Goal: Task Accomplishment & Management: Use online tool/utility

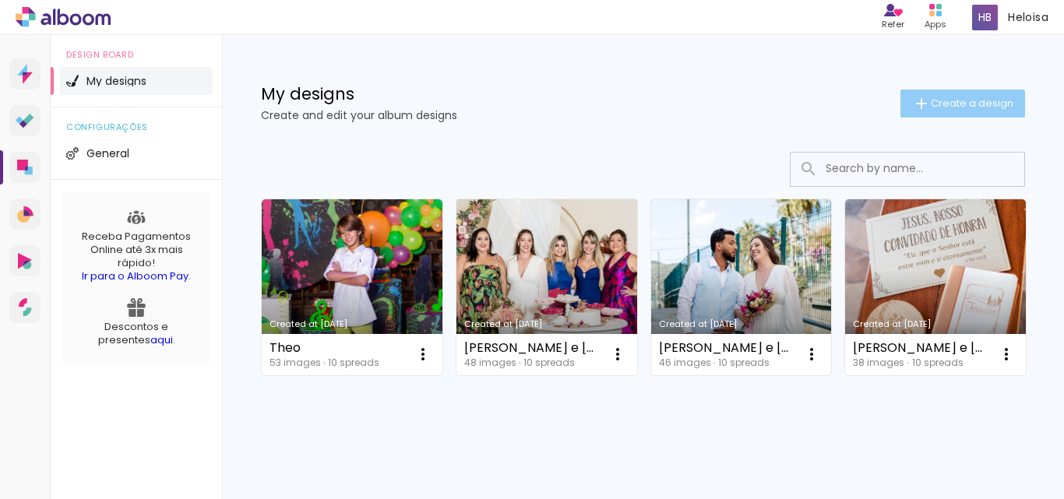
click at [915, 100] on iron-icon at bounding box center [921, 103] width 19 height 19
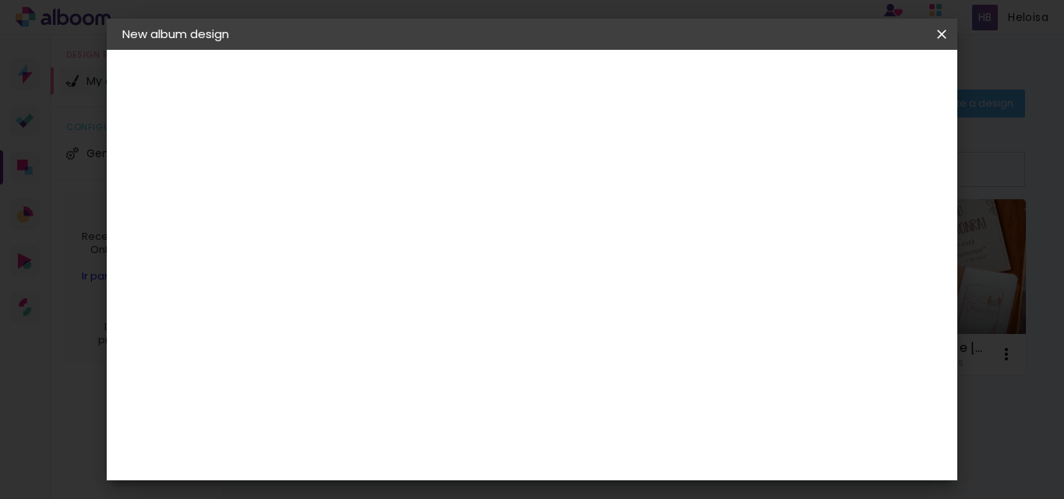
click at [377, 199] on input at bounding box center [377, 209] width 0 height 24
type input "Zozo 3 anos"
type paper-input "Zozo 3 anos"
click at [442, 74] on paper-button "Next" at bounding box center [414, 82] width 56 height 26
click at [0, 0] on slot "Free Size" at bounding box center [0, 0] width 0 height 0
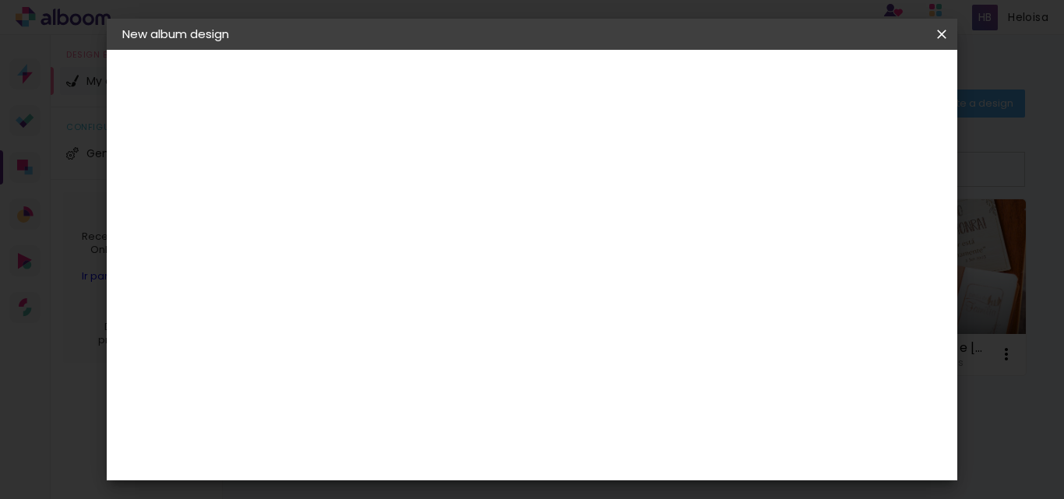
click at [0, 0] on slot "Next" at bounding box center [0, 0] width 0 height 0
click at [845, 82] on span "Start design" at bounding box center [811, 82] width 65 height 11
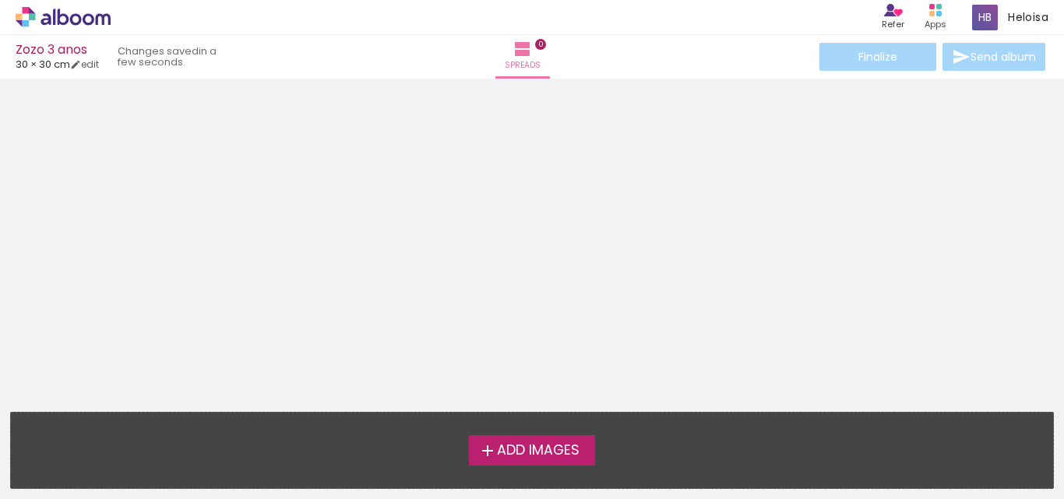
click at [545, 457] on span "Add Images" at bounding box center [538, 451] width 83 height 14
click at [0, 0] on input "file" at bounding box center [0, 0] width 0 height 0
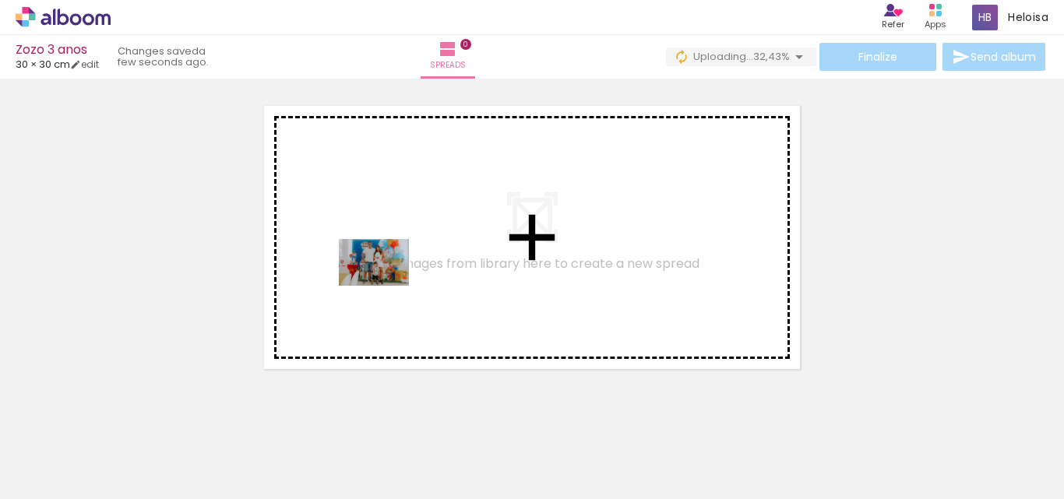
drag, startPoint x: 256, startPoint y: 458, endPoint x: 386, endPoint y: 286, distance: 215.8
click at [386, 286] on quentale-workspace at bounding box center [532, 249] width 1064 height 499
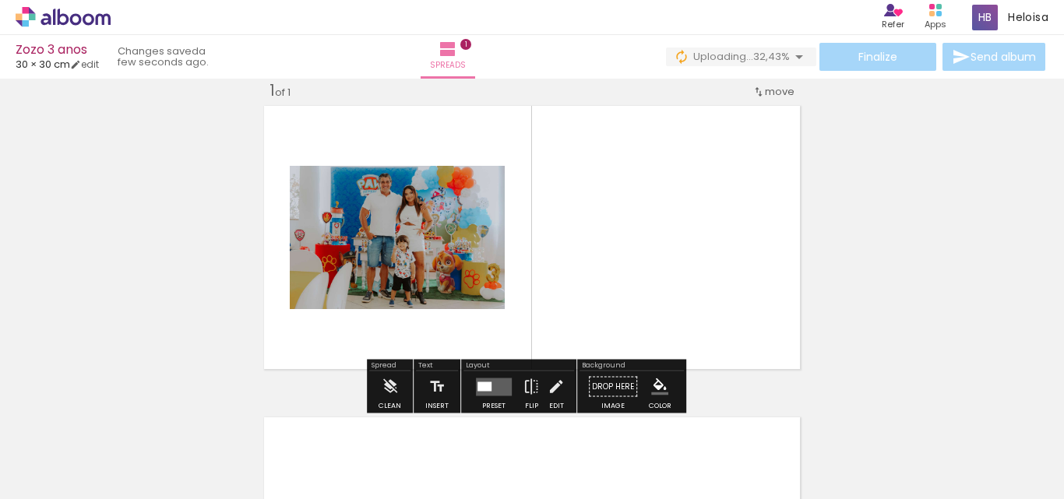
scroll to position [20, 0]
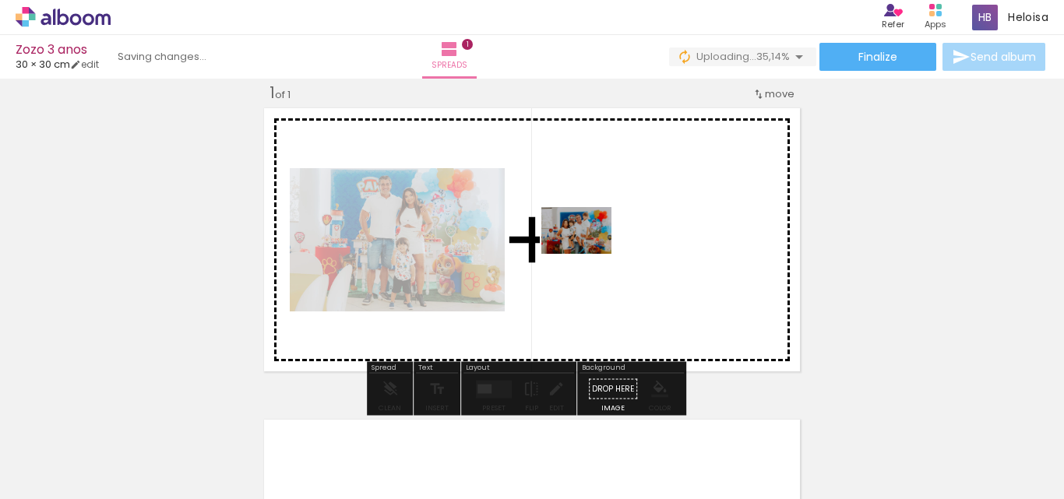
drag, startPoint x: 331, startPoint y: 460, endPoint x: 588, endPoint y: 254, distance: 329.3
click at [588, 254] on quentale-workspace at bounding box center [532, 249] width 1064 height 499
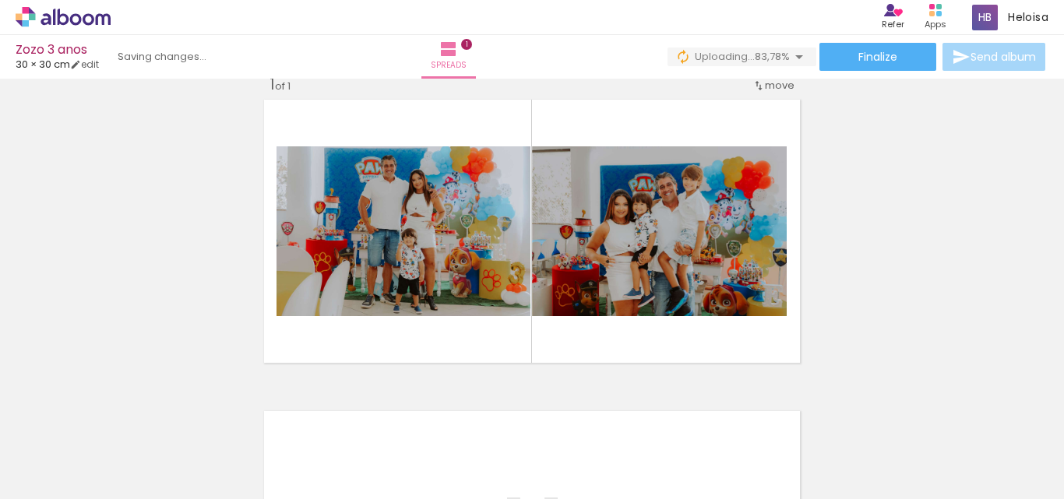
scroll to position [9, 0]
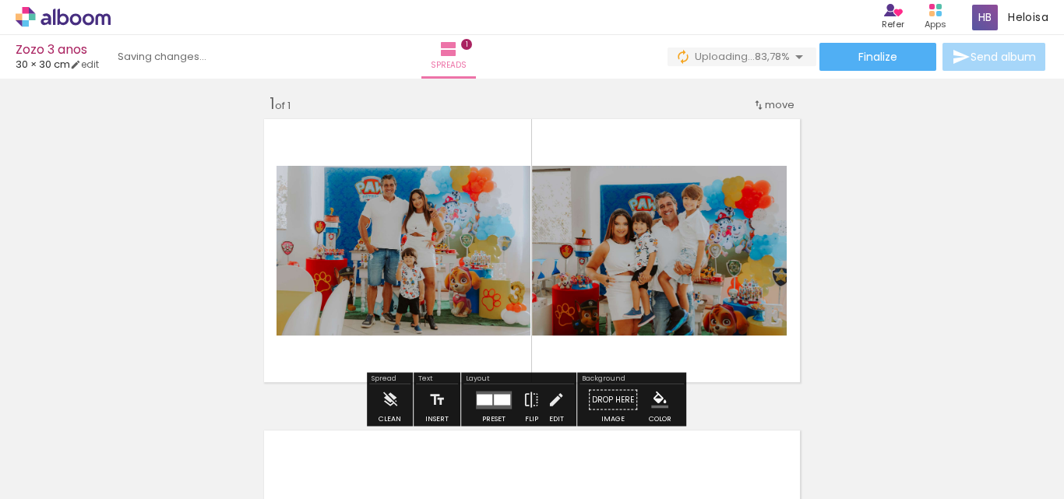
click at [484, 395] on div at bounding box center [485, 399] width 16 height 11
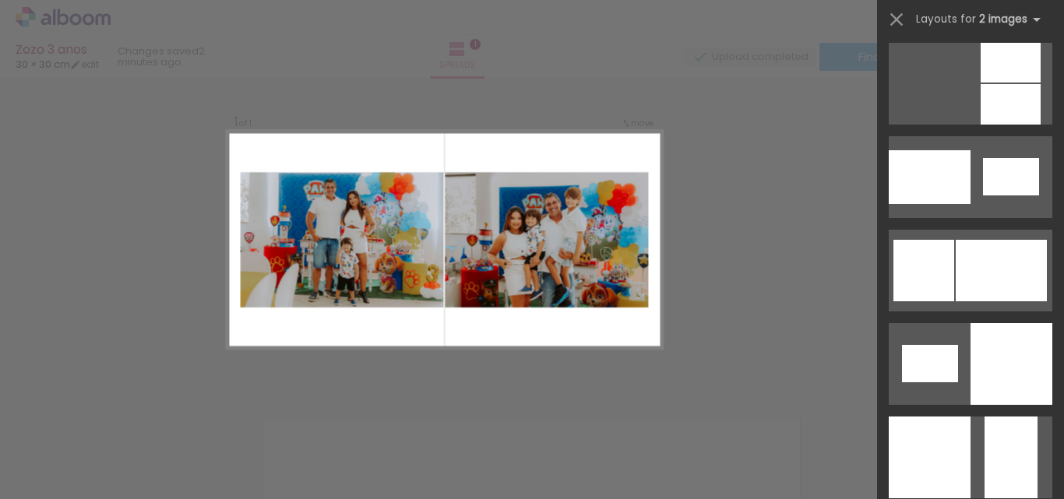
scroll to position [1922, 0]
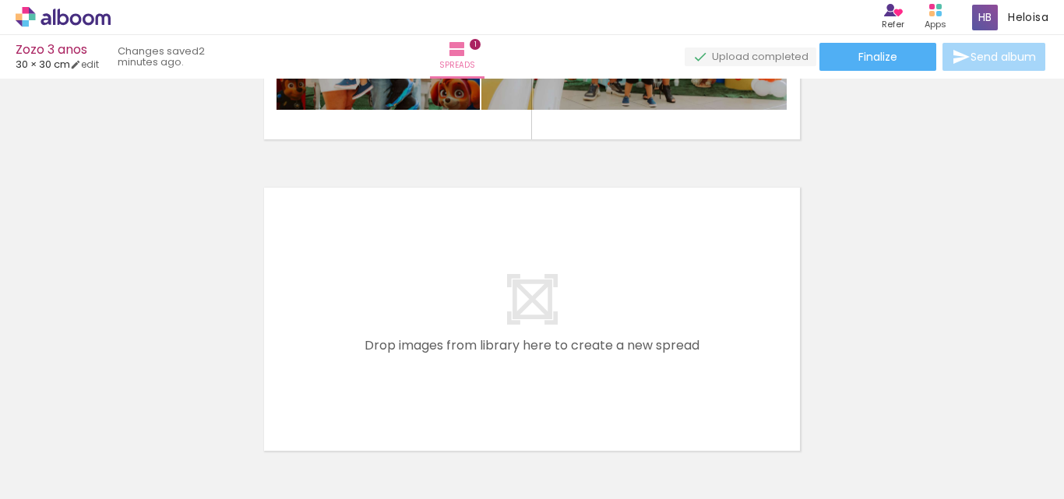
scroll to position [277, 0]
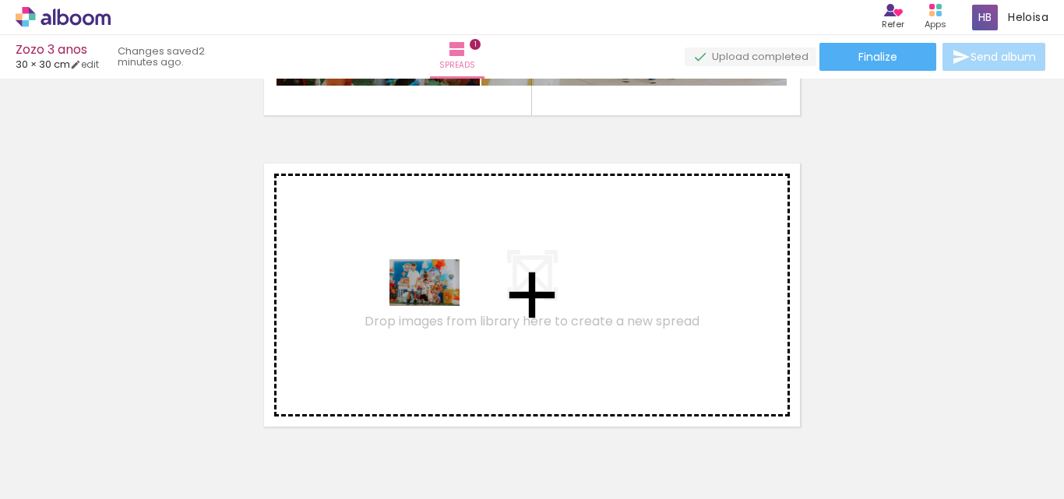
drag, startPoint x: 426, startPoint y: 455, endPoint x: 436, endPoint y: 306, distance: 149.2
click at [436, 306] on quentale-workspace at bounding box center [532, 249] width 1064 height 499
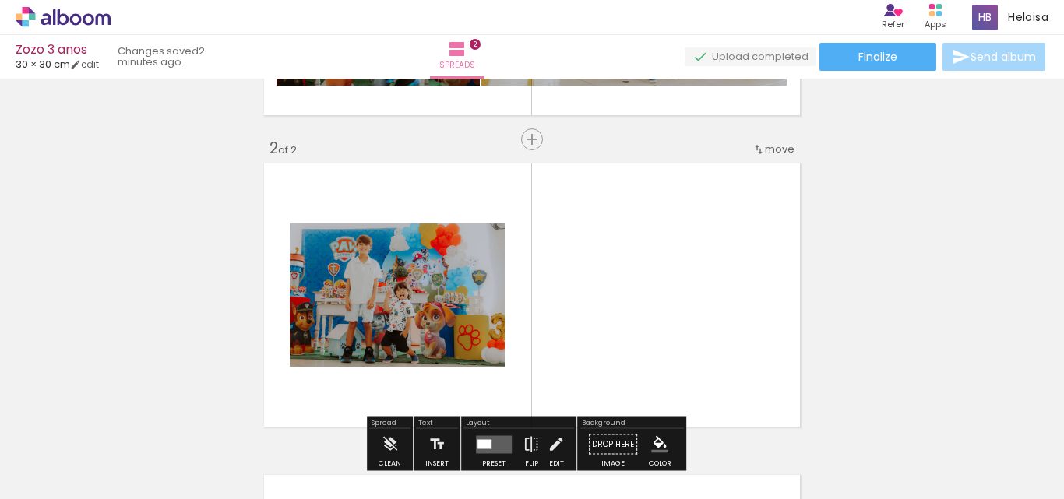
scroll to position [332, 0]
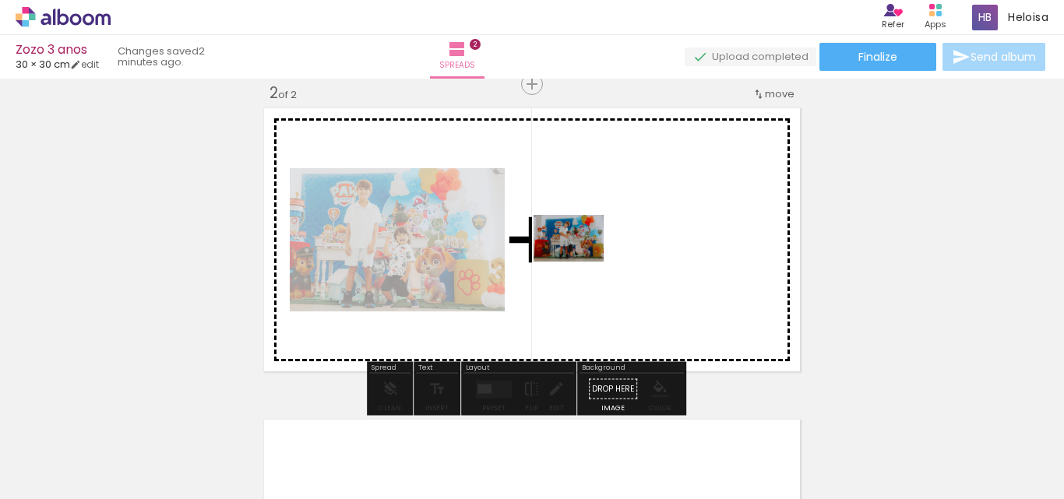
drag, startPoint x: 509, startPoint y: 446, endPoint x: 587, endPoint y: 250, distance: 211.5
click at [587, 250] on quentale-workspace at bounding box center [532, 249] width 1064 height 499
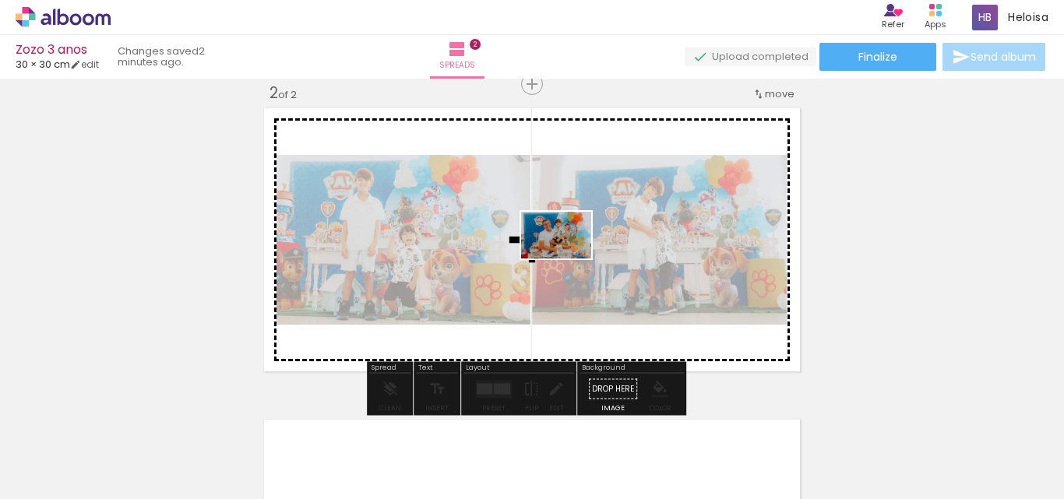
drag, startPoint x: 620, startPoint y: 448, endPoint x: 566, endPoint y: 254, distance: 201.3
click at [566, 254] on quentale-workspace at bounding box center [532, 249] width 1064 height 499
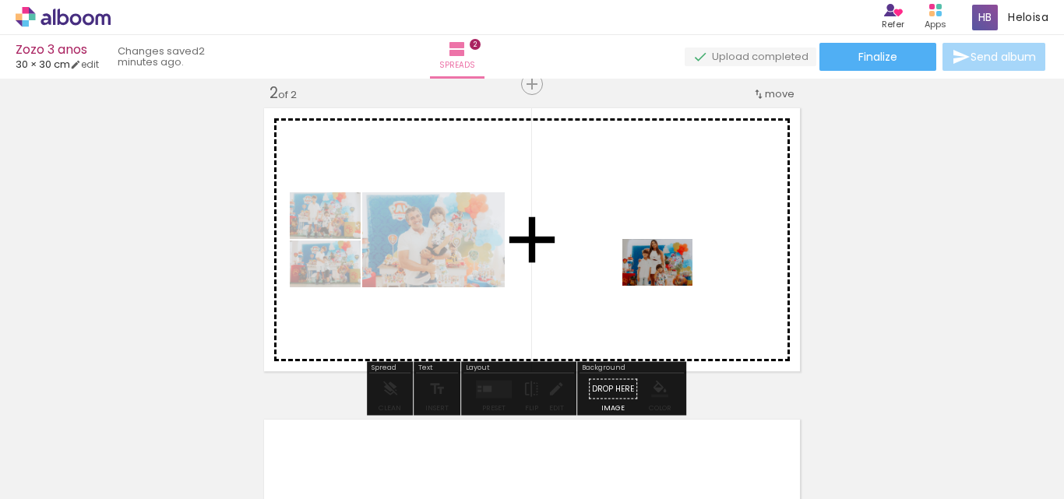
drag, startPoint x: 696, startPoint y: 455, endPoint x: 669, endPoint y: 286, distance: 171.1
click at [669, 286] on quentale-workspace at bounding box center [532, 249] width 1064 height 499
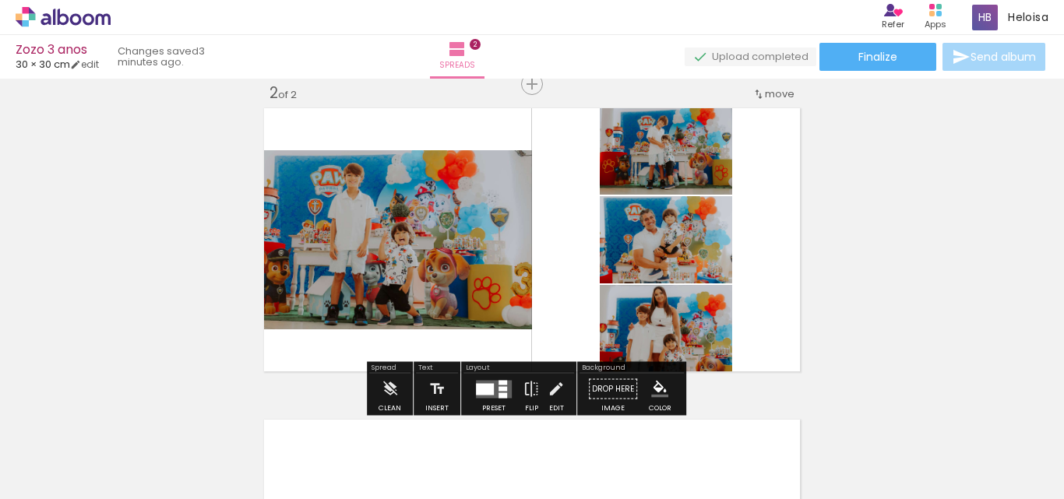
click at [489, 385] on div at bounding box center [485, 389] width 18 height 12
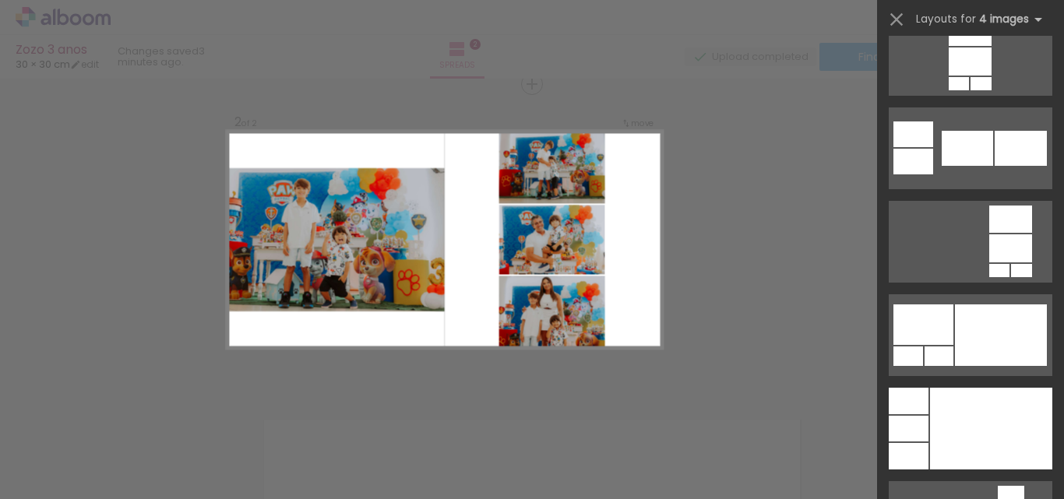
scroll to position [5523, 0]
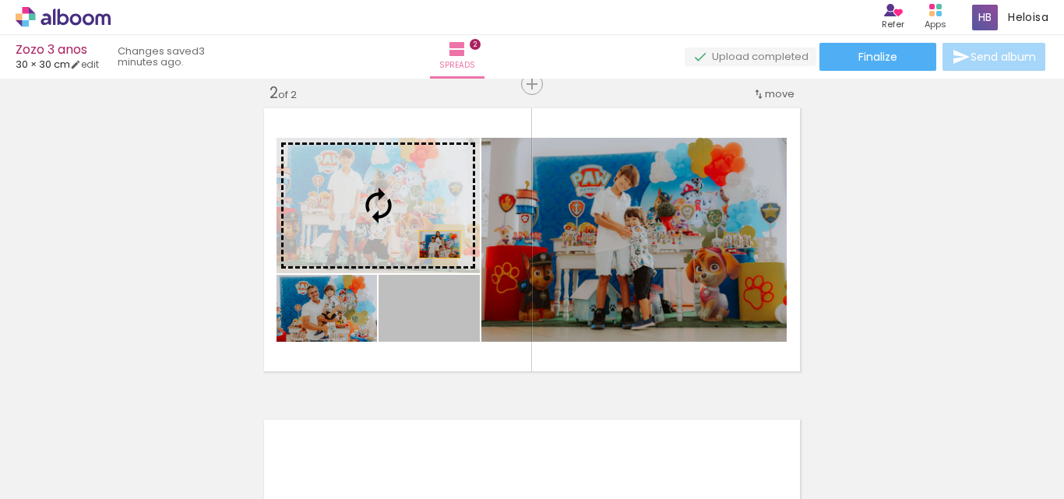
drag, startPoint x: 457, startPoint y: 328, endPoint x: 434, endPoint y: 245, distance: 86.6
click at [0, 0] on slot at bounding box center [0, 0] width 0 height 0
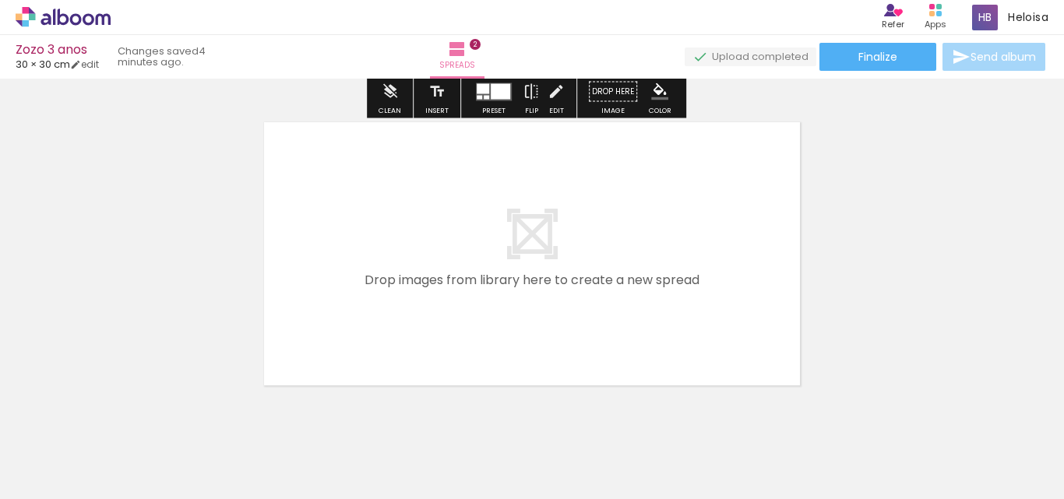
scroll to position [640, 0]
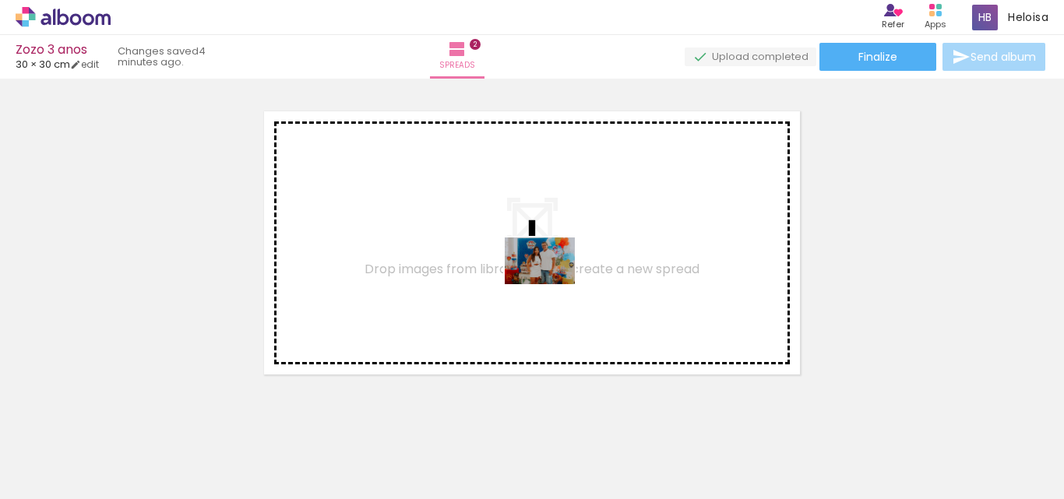
drag, startPoint x: 778, startPoint y: 453, endPoint x: 545, endPoint y: 283, distance: 288.1
click at [545, 283] on quentale-workspace at bounding box center [532, 249] width 1064 height 499
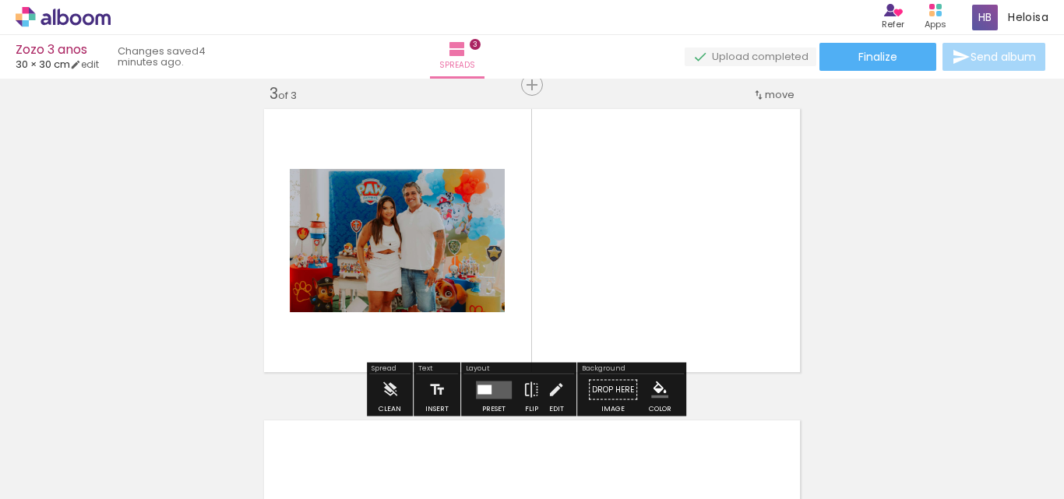
scroll to position [644, 0]
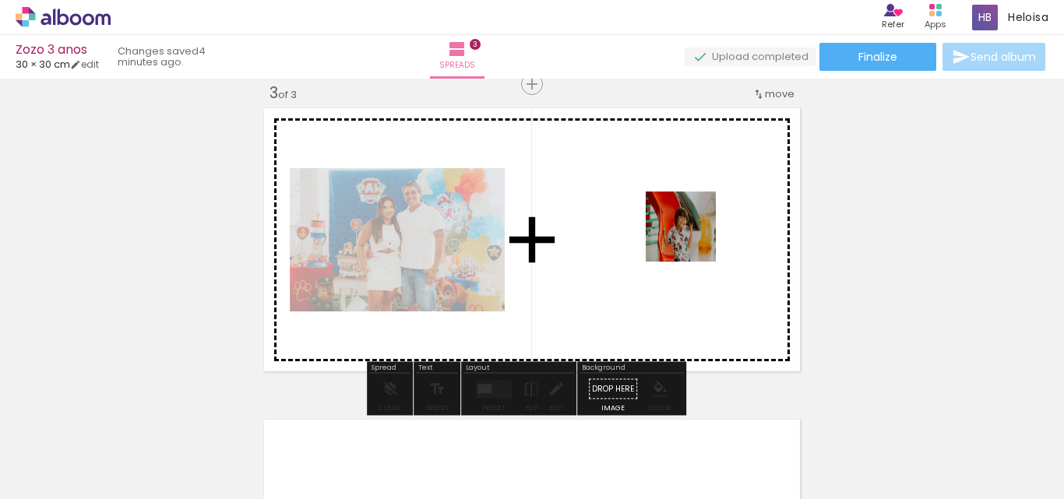
drag, startPoint x: 853, startPoint y: 443, endPoint x: 666, endPoint y: 228, distance: 285.6
click at [666, 228] on quentale-workspace at bounding box center [532, 249] width 1064 height 499
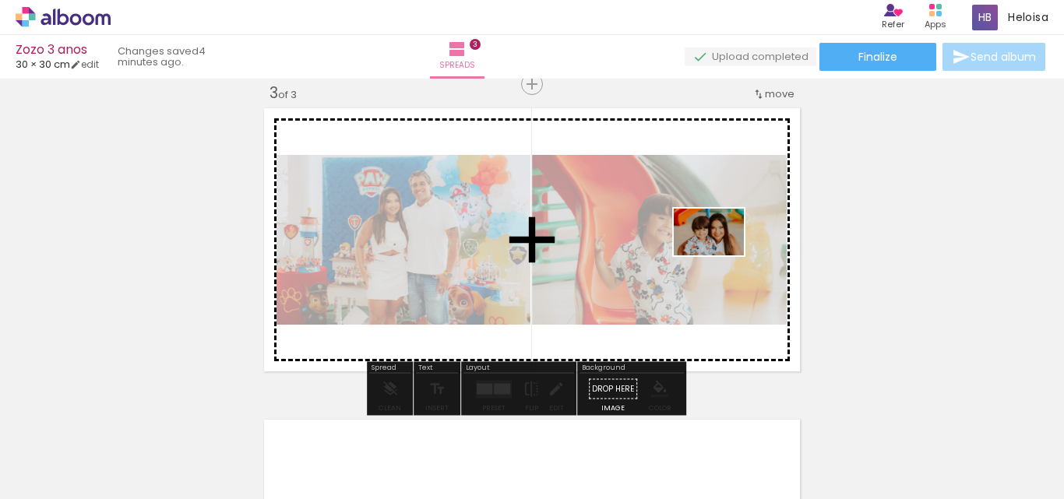
drag, startPoint x: 955, startPoint y: 442, endPoint x: 696, endPoint y: 254, distance: 320.3
click at [696, 254] on quentale-workspace at bounding box center [532, 249] width 1064 height 499
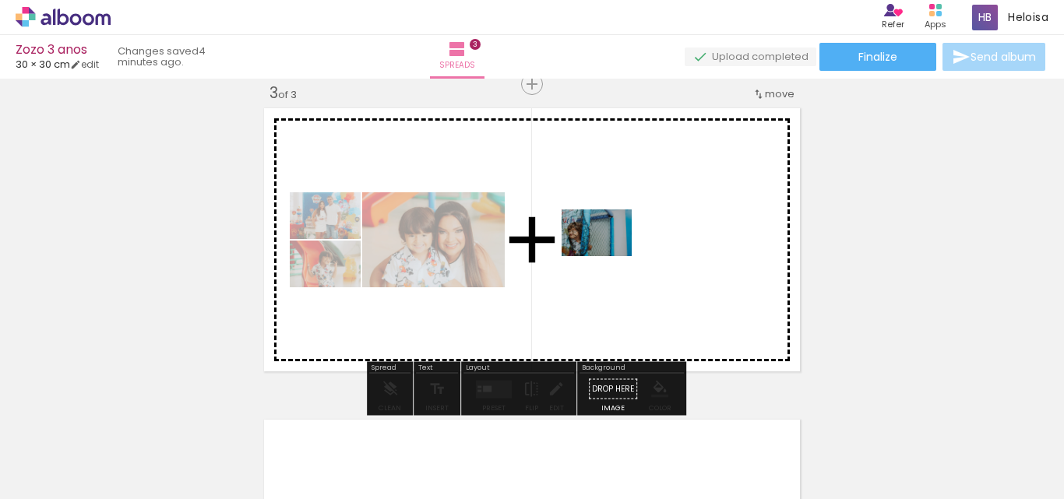
drag, startPoint x: 1020, startPoint y: 452, endPoint x: 608, endPoint y: 255, distance: 456.9
click at [608, 255] on quentale-workspace at bounding box center [532, 249] width 1064 height 499
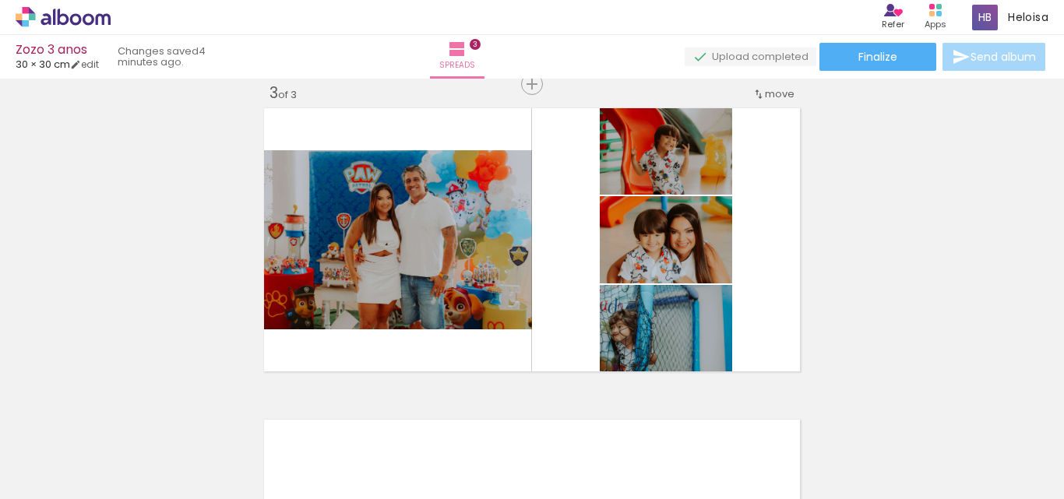
scroll to position [0, 901]
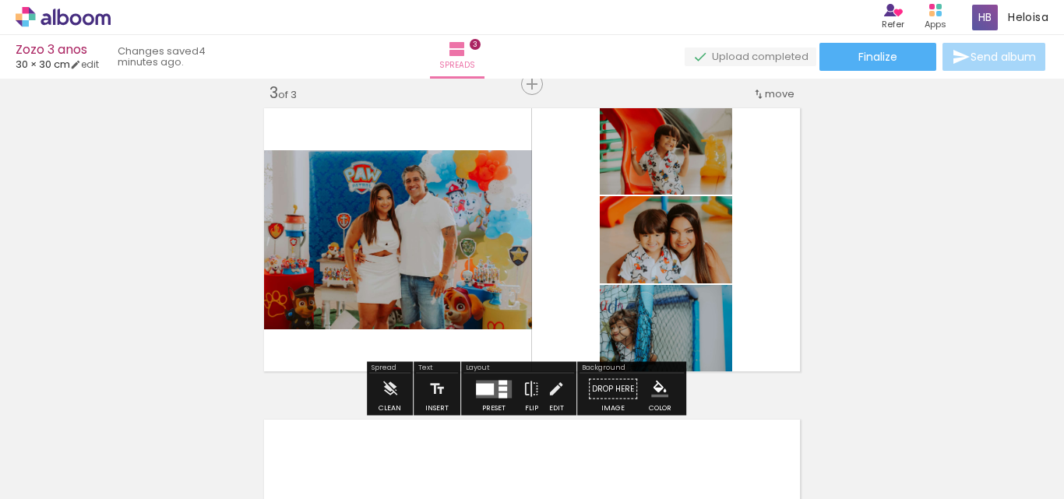
click at [499, 388] on div at bounding box center [503, 388] width 9 height 5
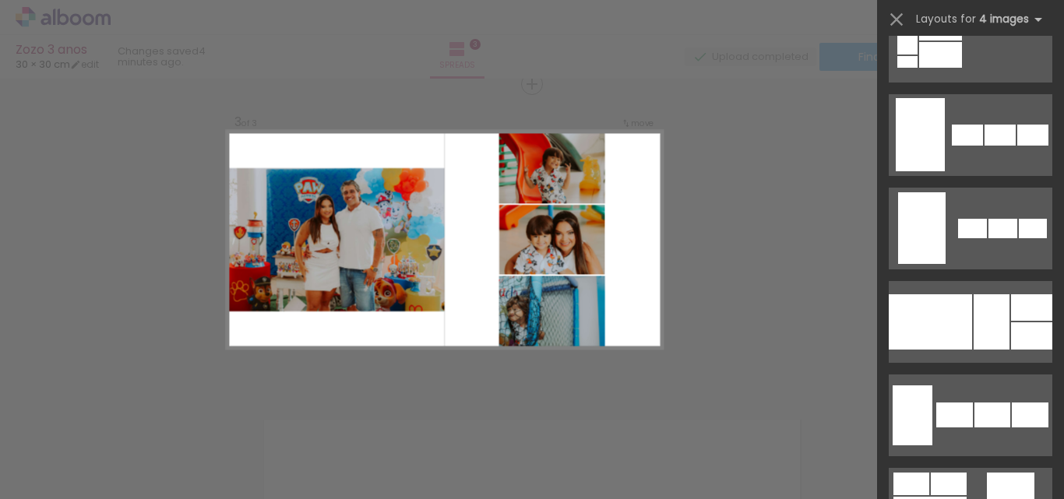
scroll to position [9459, 0]
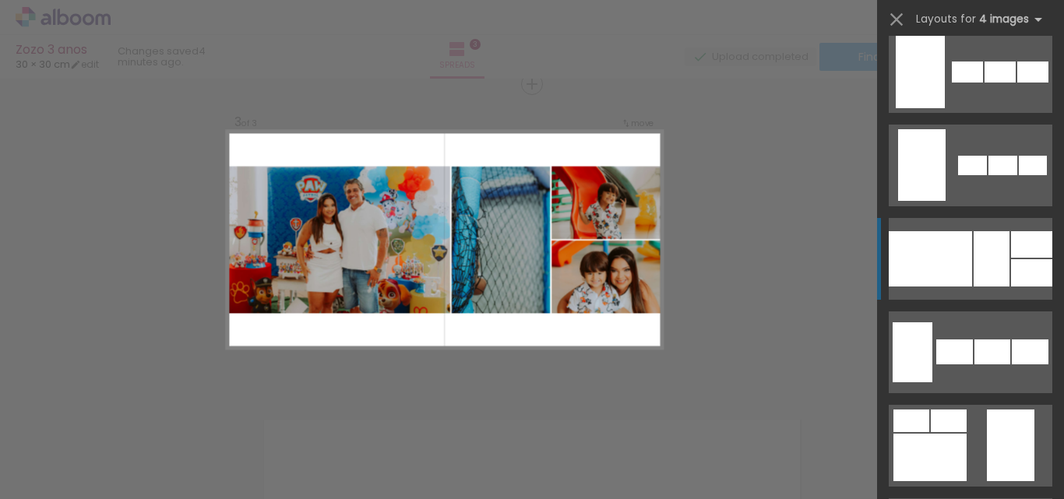
click at [1023, 247] on div at bounding box center [1031, 244] width 41 height 26
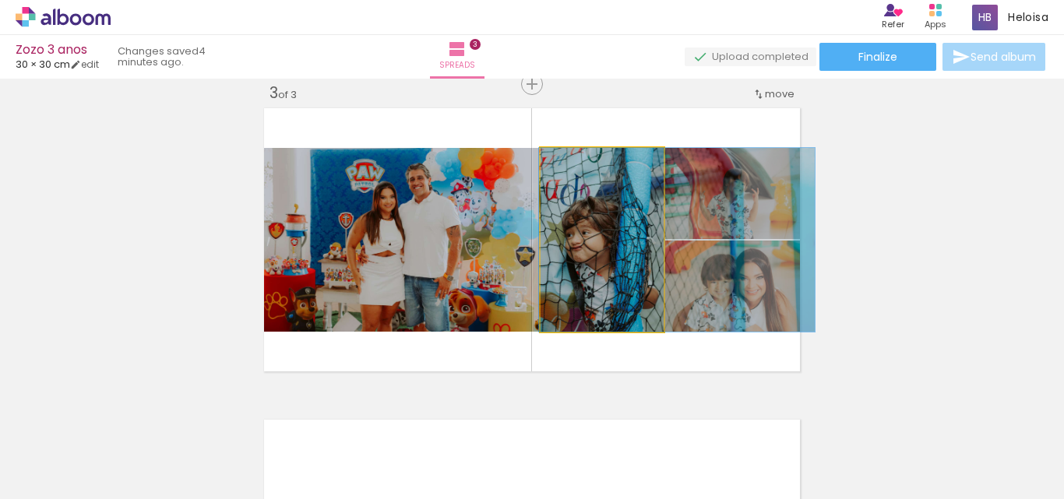
drag, startPoint x: 577, startPoint y: 265, endPoint x: 651, endPoint y: 253, distance: 75.7
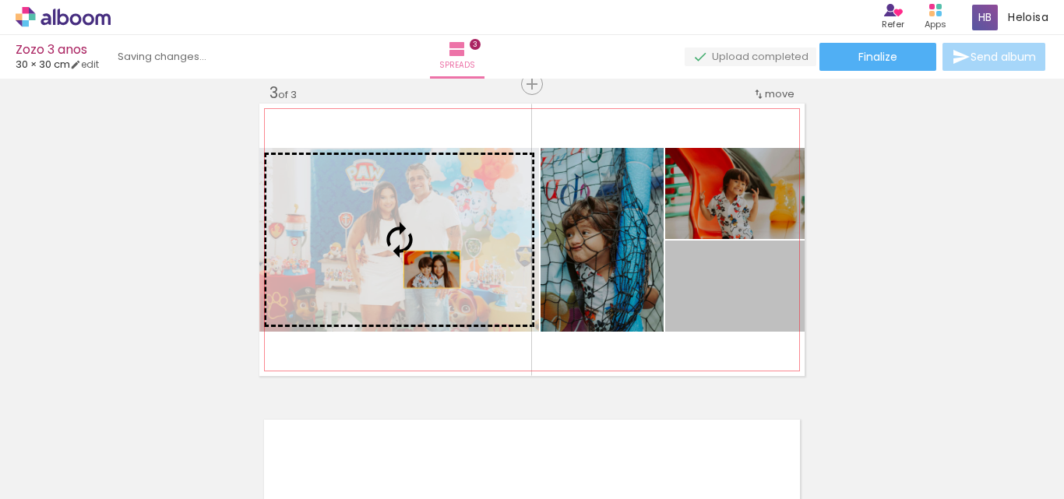
drag, startPoint x: 756, startPoint y: 310, endPoint x: 426, endPoint y: 270, distance: 332.0
click at [0, 0] on slot at bounding box center [0, 0] width 0 height 0
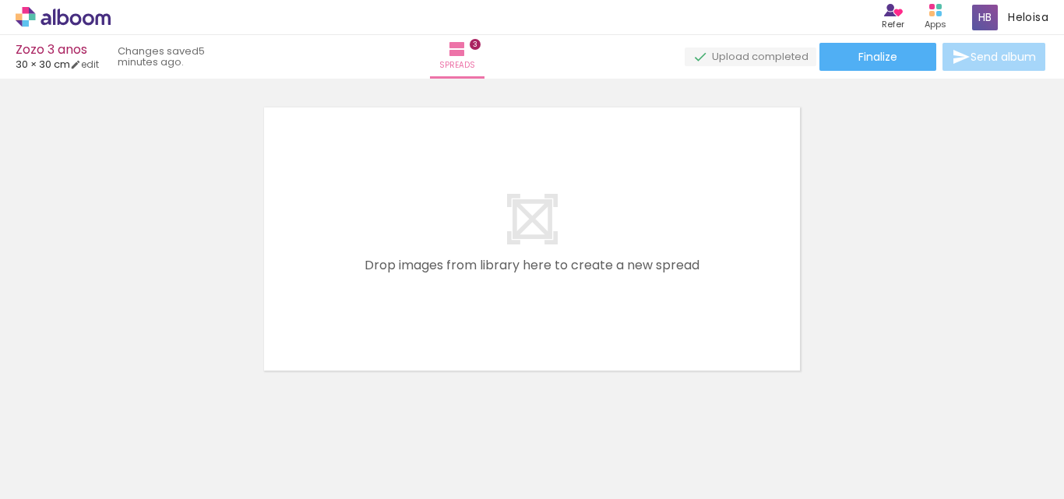
scroll to position [984, 0]
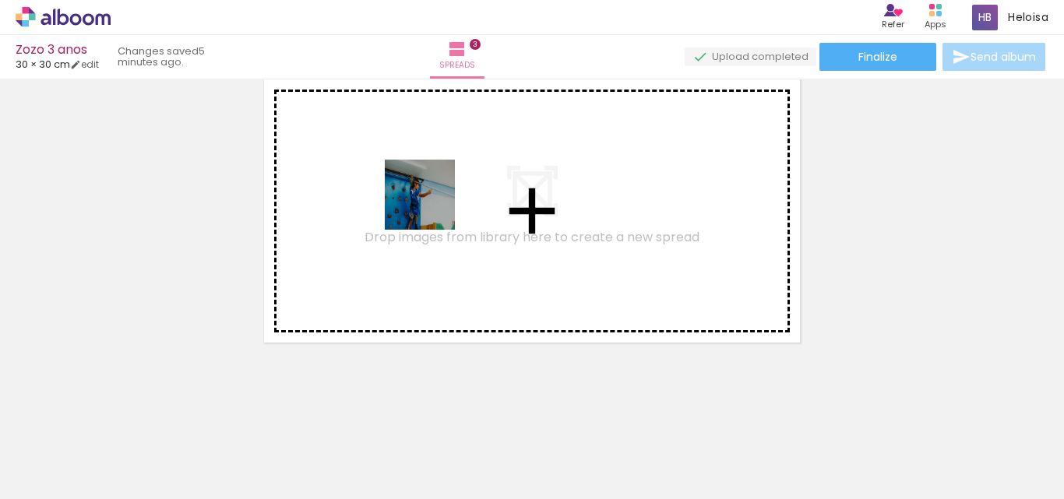
drag, startPoint x: 210, startPoint y: 456, endPoint x: 432, endPoint y: 204, distance: 335.6
click at [432, 204] on quentale-workspace at bounding box center [532, 249] width 1064 height 499
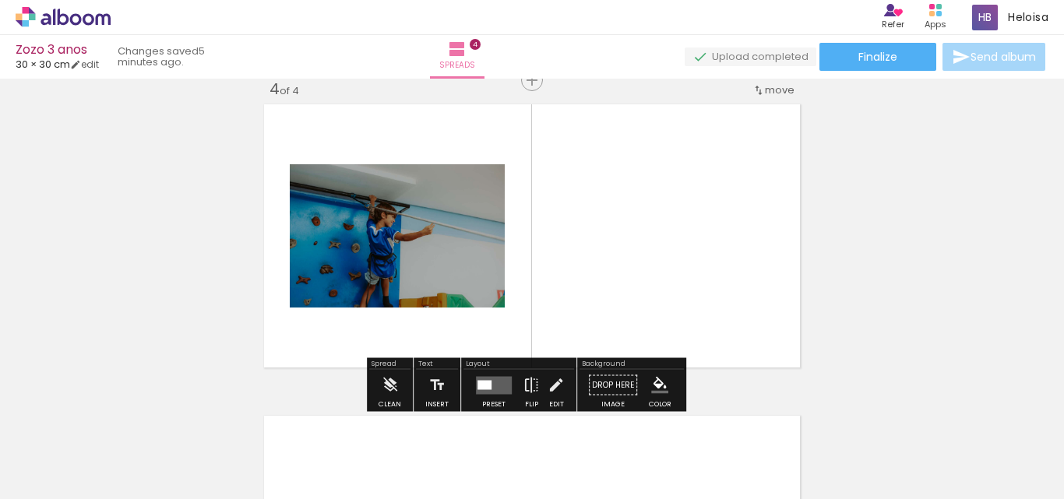
scroll to position [955, 0]
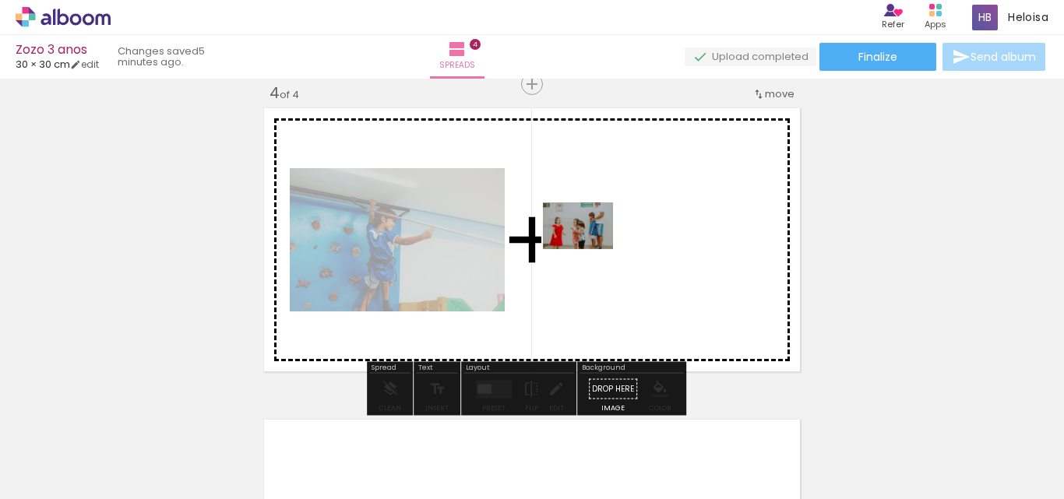
drag, startPoint x: 309, startPoint y: 462, endPoint x: 628, endPoint y: 215, distance: 403.8
click at [628, 215] on quentale-workspace at bounding box center [532, 249] width 1064 height 499
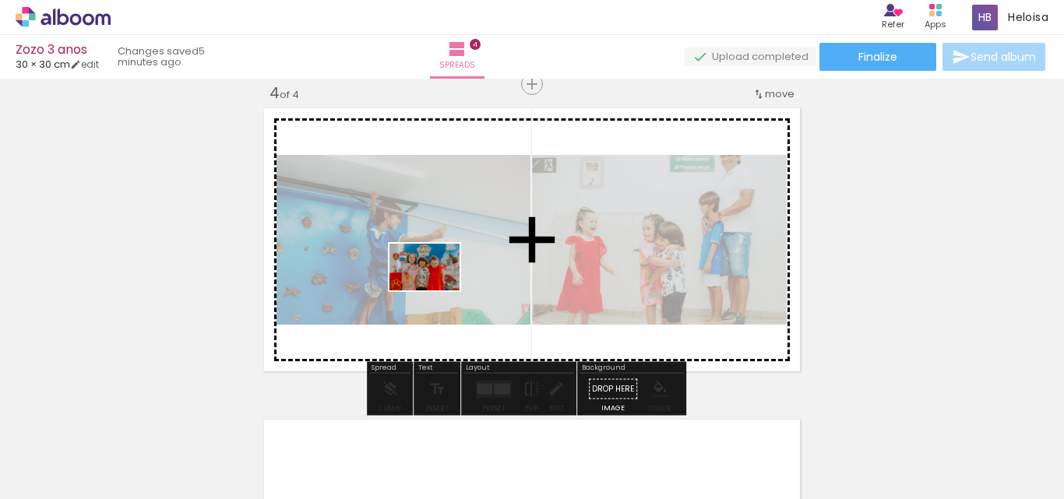
drag, startPoint x: 404, startPoint y: 457, endPoint x: 436, endPoint y: 291, distance: 169.1
click at [436, 291] on quentale-workspace at bounding box center [532, 249] width 1064 height 499
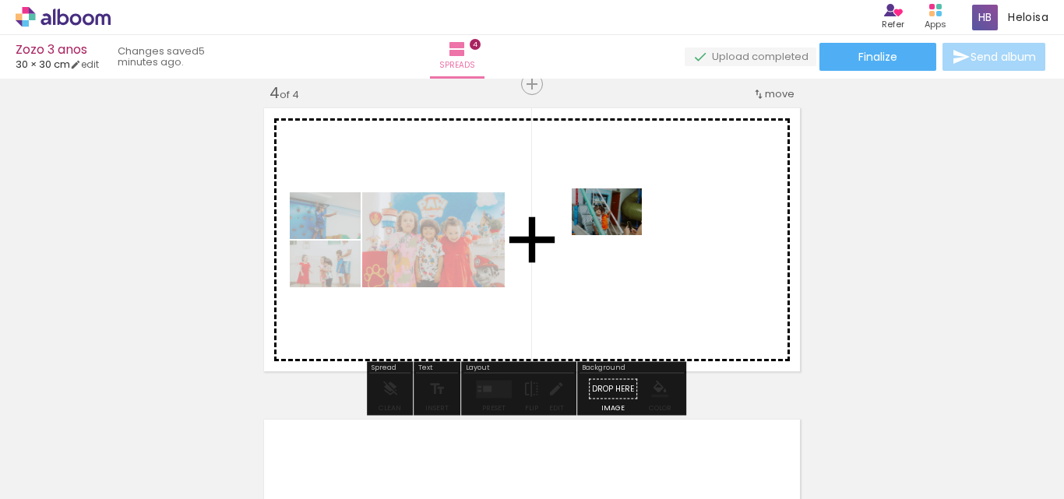
drag, startPoint x: 482, startPoint y: 456, endPoint x: 619, endPoint y: 235, distance: 259.2
click at [619, 235] on quentale-workspace at bounding box center [532, 249] width 1064 height 499
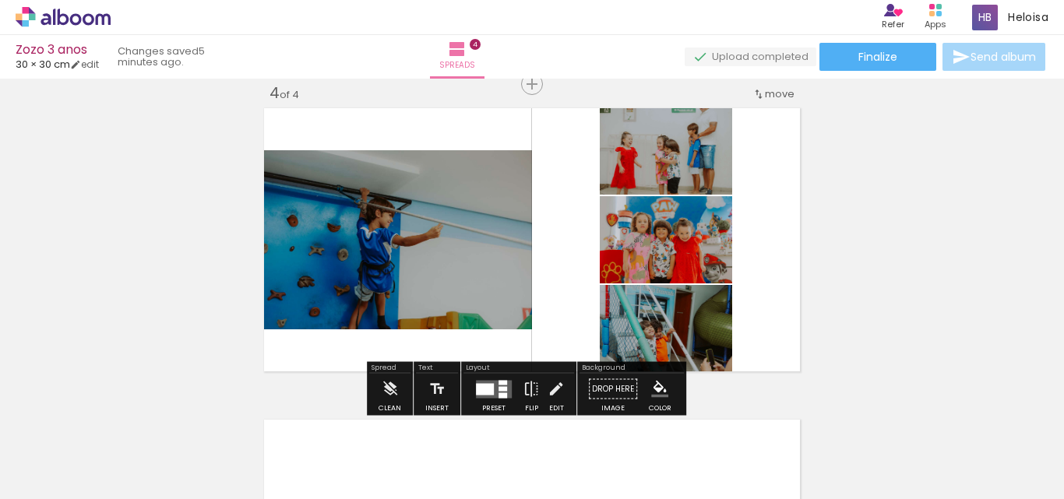
click at [490, 389] on div at bounding box center [485, 389] width 18 height 12
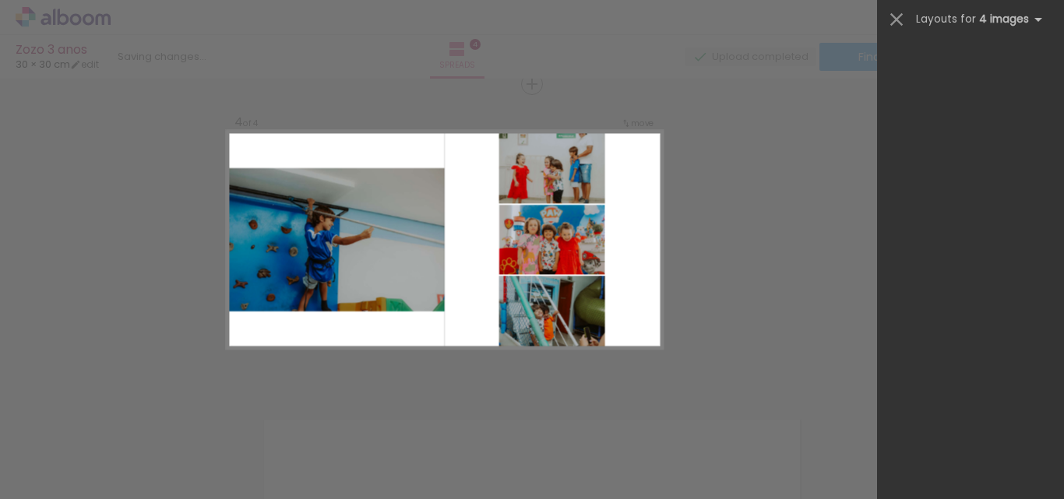
scroll to position [0, 0]
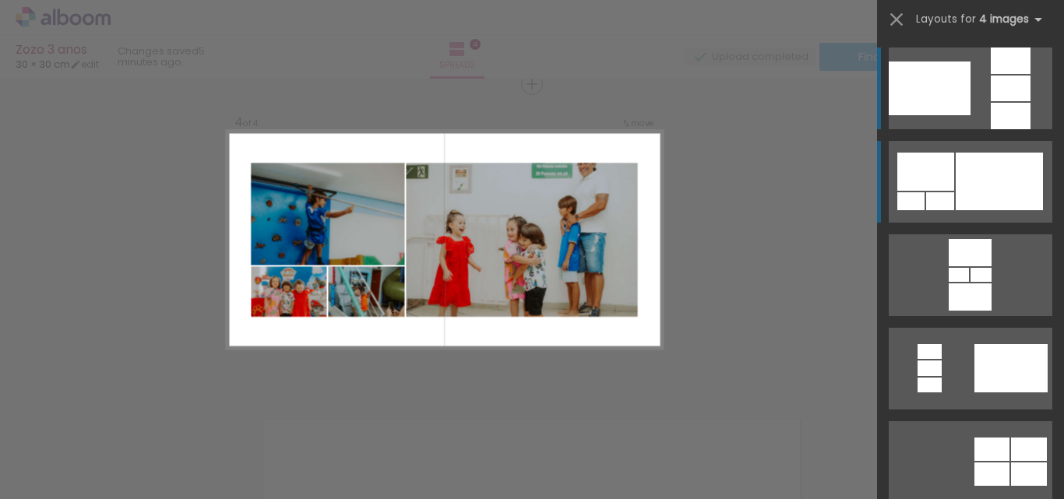
click at [979, 171] on div at bounding box center [999, 182] width 87 height 58
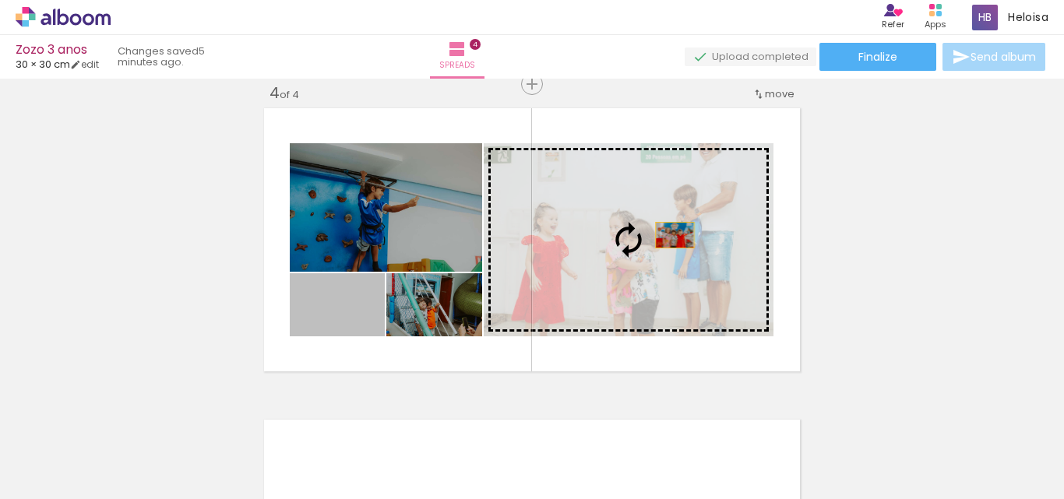
drag, startPoint x: 355, startPoint y: 324, endPoint x: 669, endPoint y: 235, distance: 326.3
click at [0, 0] on slot at bounding box center [0, 0] width 0 height 0
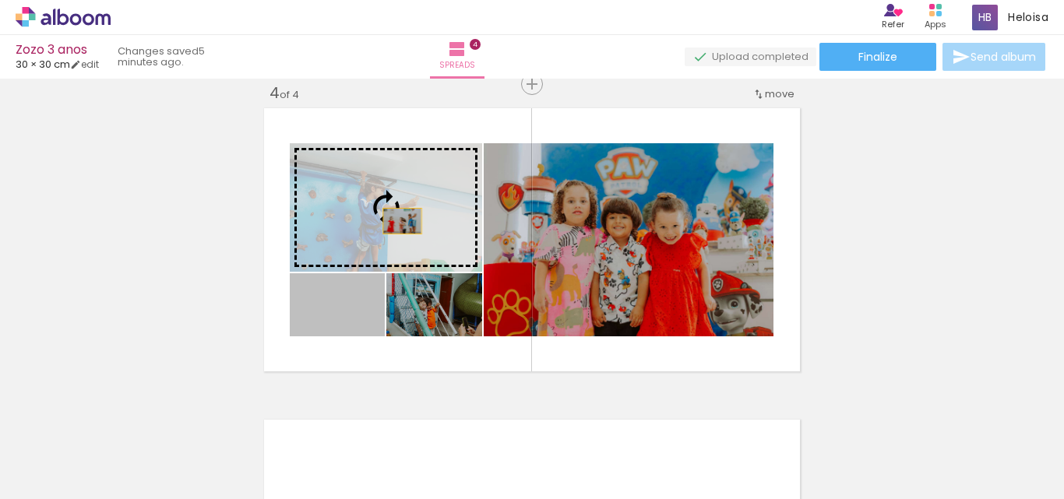
drag, startPoint x: 359, startPoint y: 324, endPoint x: 400, endPoint y: 195, distance: 135.8
click at [0, 0] on slot at bounding box center [0, 0] width 0 height 0
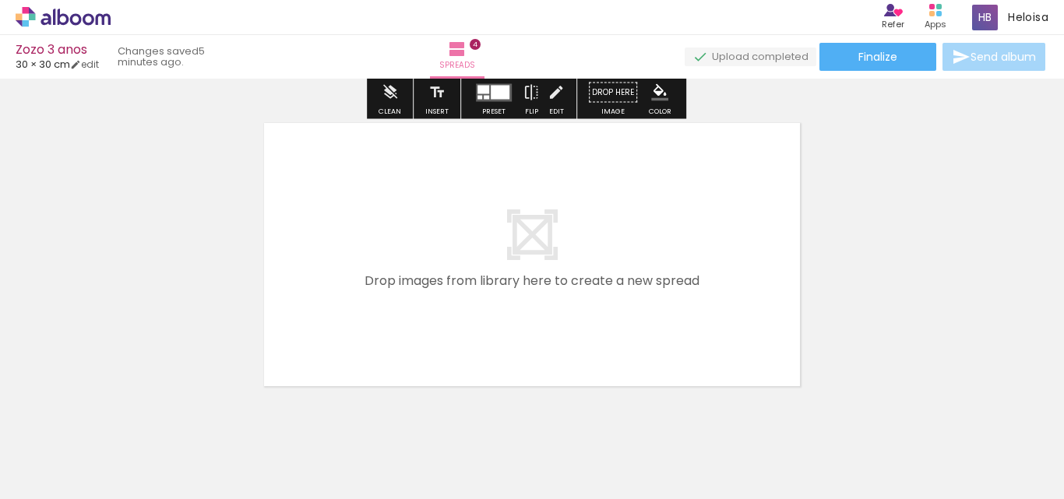
scroll to position [1255, 0]
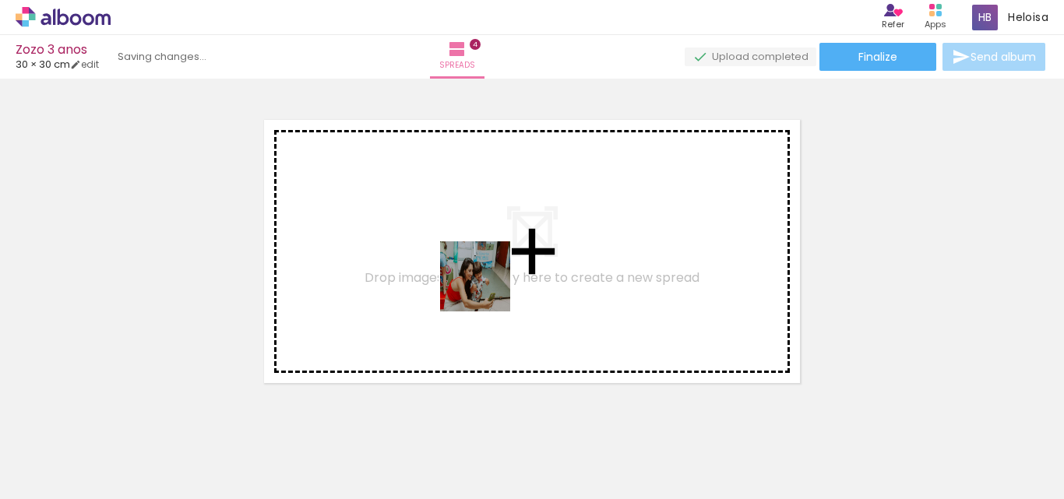
drag, startPoint x: 589, startPoint y: 449, endPoint x: 466, endPoint y: 260, distance: 225.2
click at [466, 260] on quentale-workspace at bounding box center [532, 249] width 1064 height 499
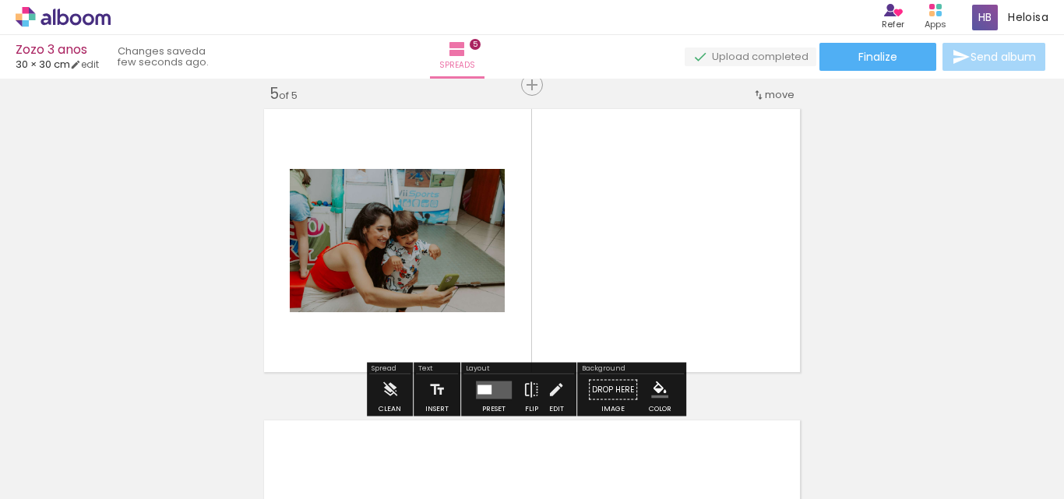
scroll to position [1267, 0]
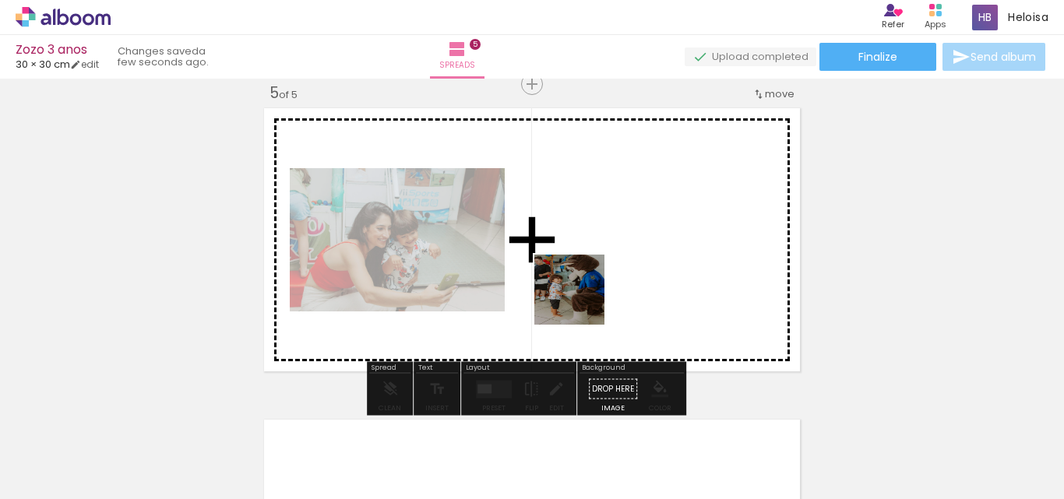
drag, startPoint x: 654, startPoint y: 467, endPoint x: 578, endPoint y: 284, distance: 198.1
click at [578, 284] on quentale-workspace at bounding box center [532, 249] width 1064 height 499
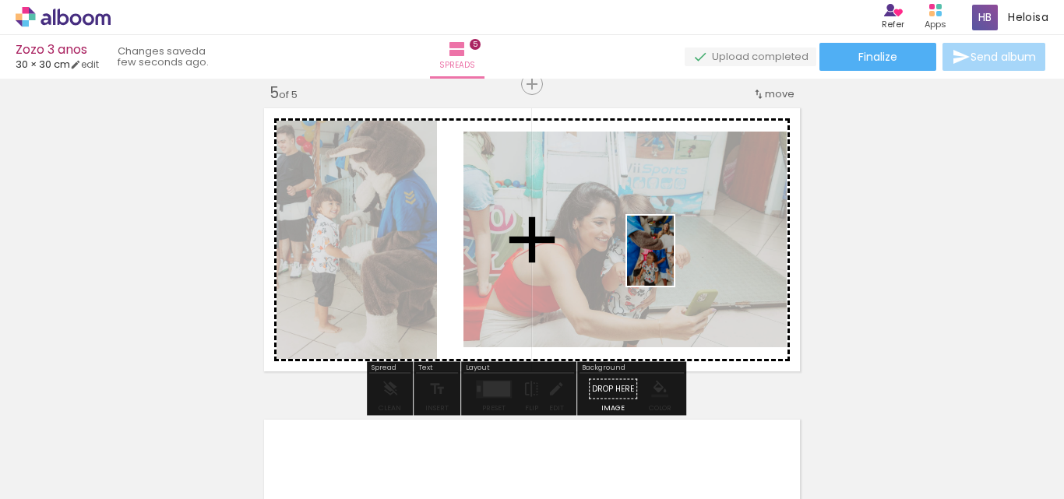
drag, startPoint x: 749, startPoint y: 446, endPoint x: 672, endPoint y: 259, distance: 202.0
click at [672, 259] on quentale-workspace at bounding box center [532, 249] width 1064 height 499
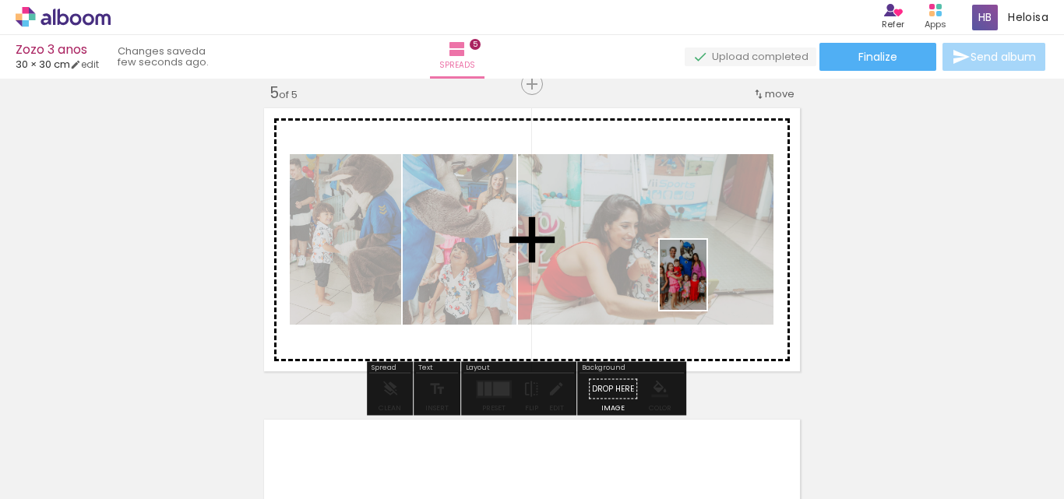
drag, startPoint x: 830, startPoint y: 472, endPoint x: 707, endPoint y: 287, distance: 222.6
click at [707, 287] on quentale-workspace at bounding box center [532, 249] width 1064 height 499
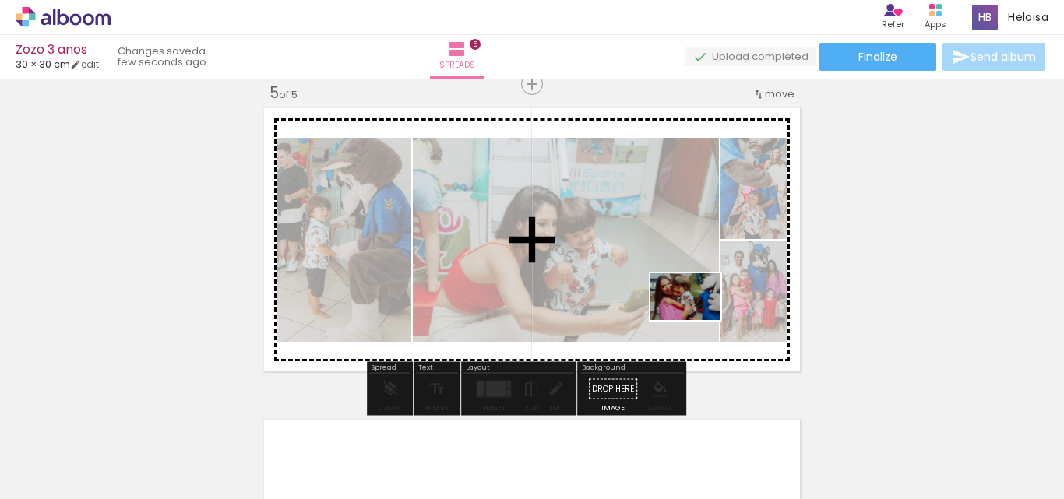
drag, startPoint x: 924, startPoint y: 469, endPoint x: 679, endPoint y: 320, distance: 286.3
click at [679, 320] on quentale-workspace at bounding box center [532, 249] width 1064 height 499
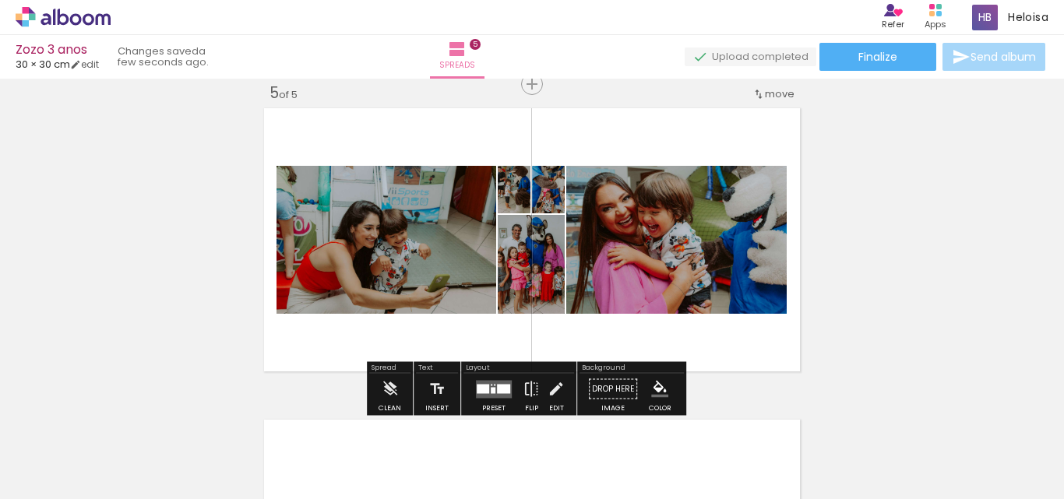
click at [497, 389] on div at bounding box center [503, 388] width 13 height 9
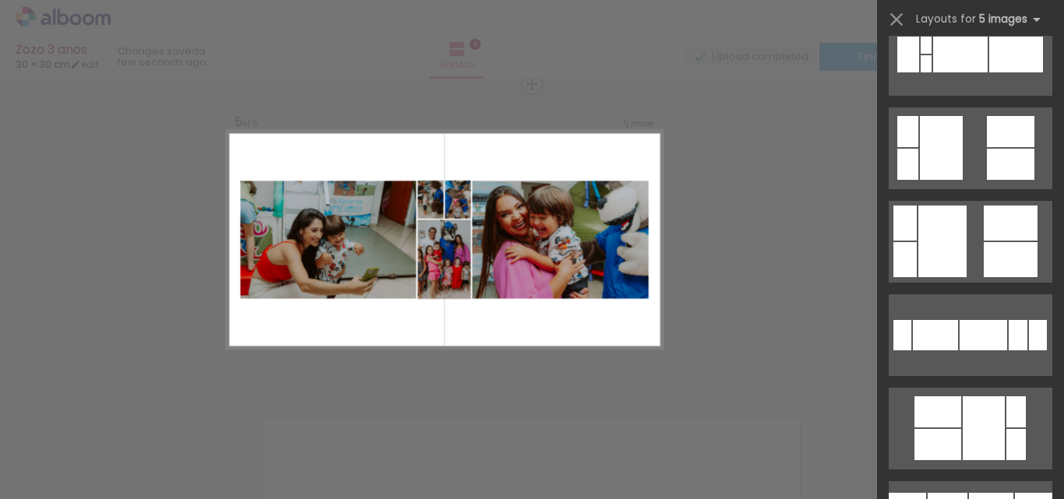
scroll to position [954, 0]
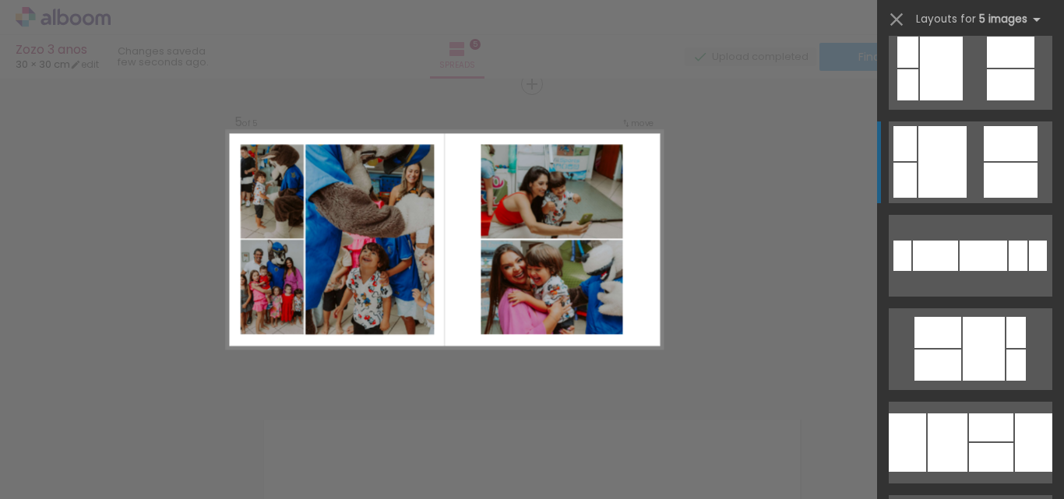
click at [992, 309] on quentale-layouter at bounding box center [971, 350] width 164 height 82
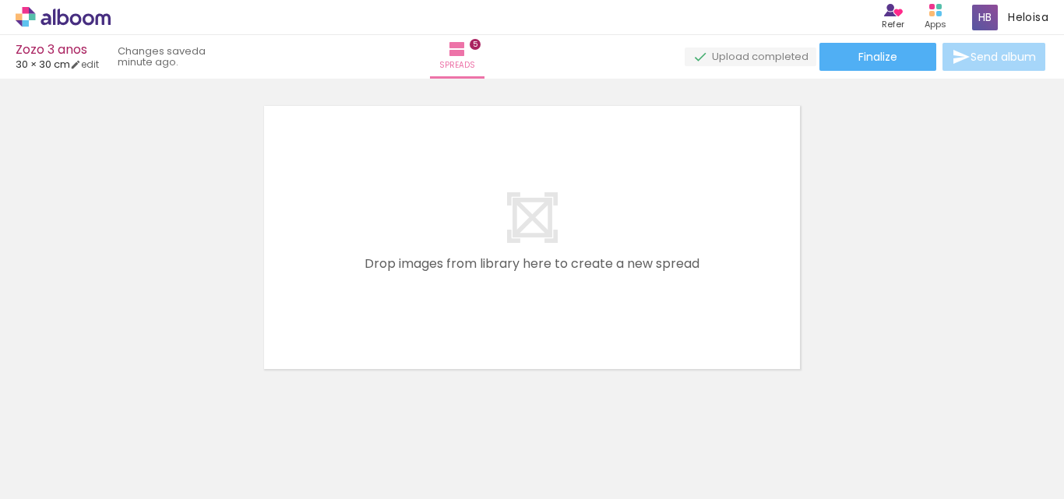
scroll to position [0, 1477]
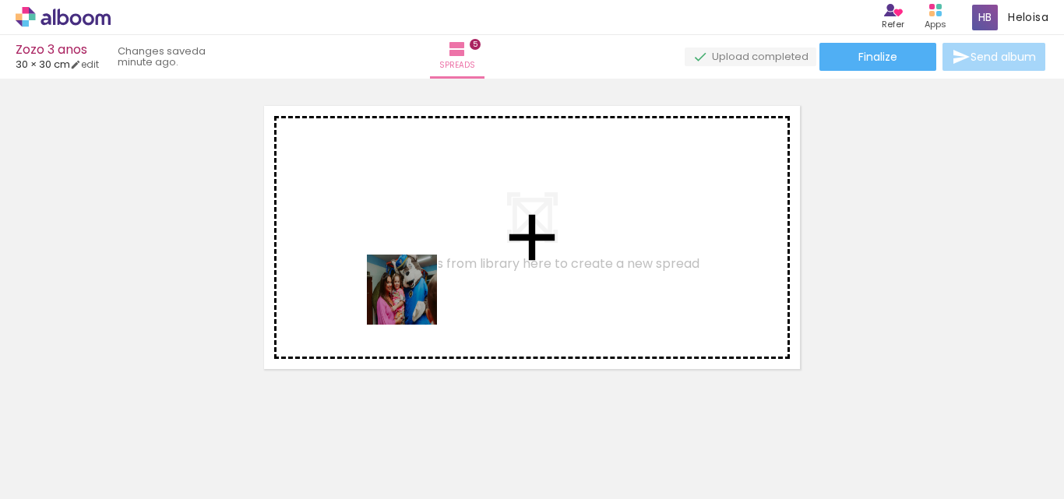
drag, startPoint x: 440, startPoint y: 452, endPoint x: 414, endPoint y: 284, distance: 170.4
click at [414, 284] on quentale-workspace at bounding box center [532, 249] width 1064 height 499
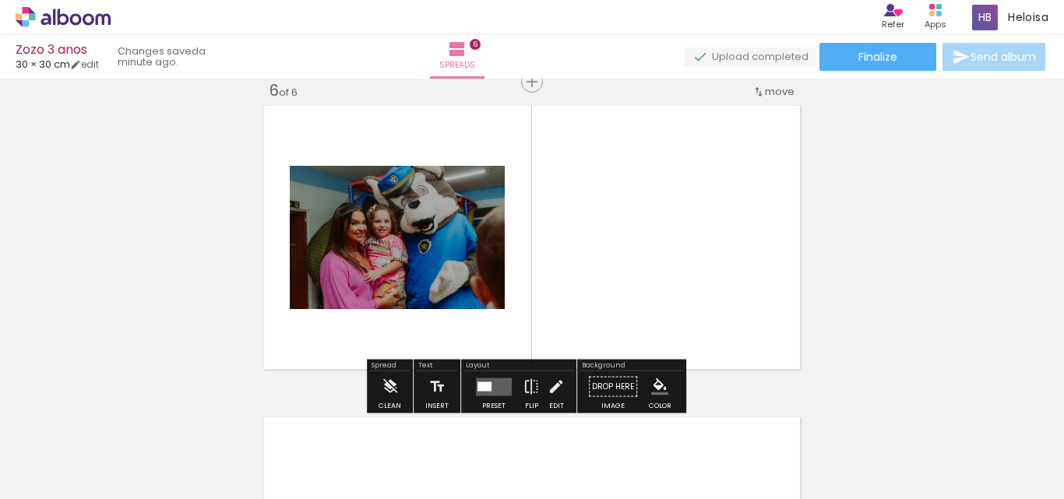
scroll to position [1578, 0]
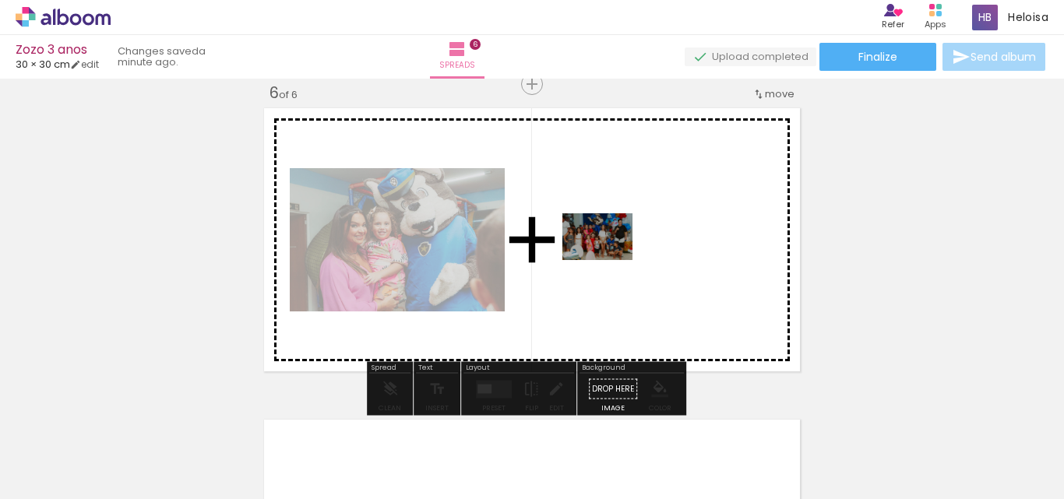
drag, startPoint x: 517, startPoint y: 464, endPoint x: 631, endPoint y: 230, distance: 260.3
click at [631, 230] on quentale-workspace at bounding box center [532, 249] width 1064 height 499
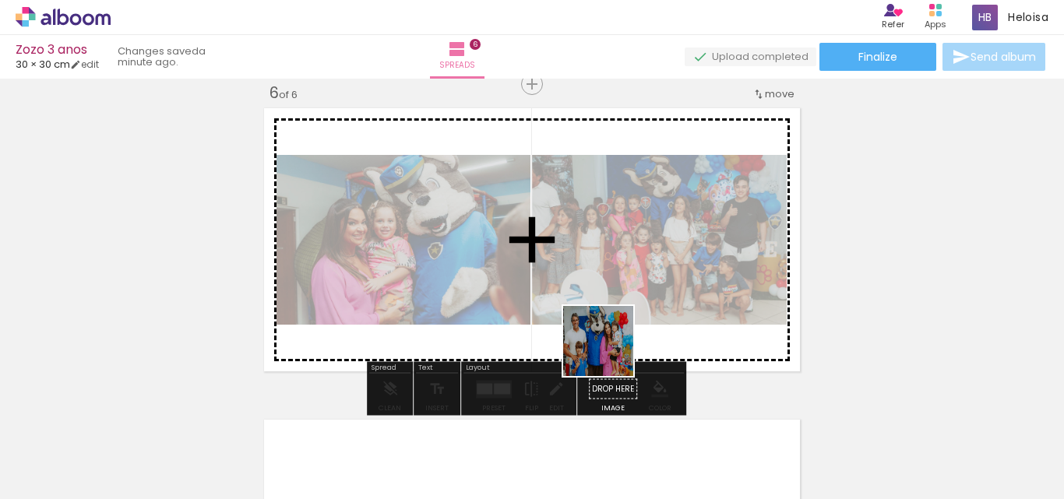
drag, startPoint x: 607, startPoint y: 458, endPoint x: 612, endPoint y: 326, distance: 132.6
click at [612, 326] on quentale-workspace at bounding box center [532, 249] width 1064 height 499
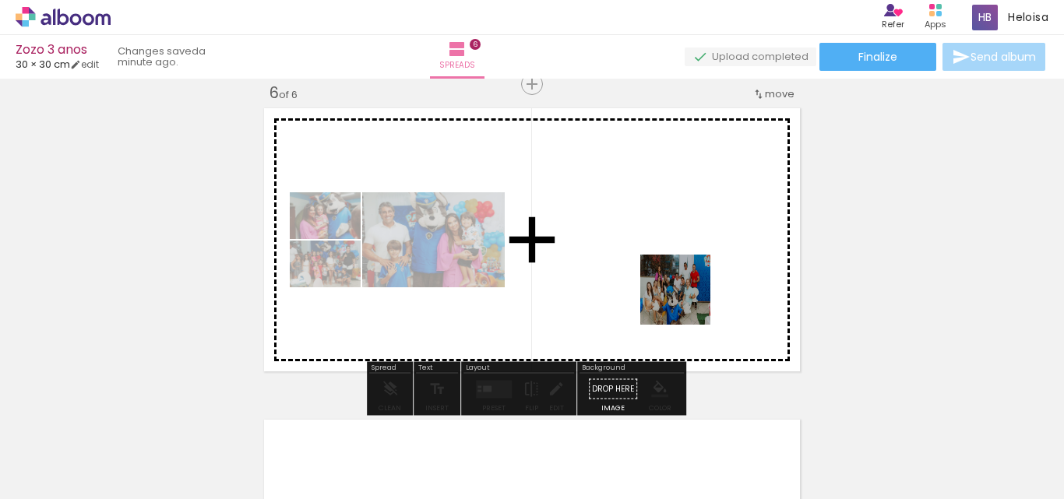
drag, startPoint x: 697, startPoint y: 451, endPoint x: 687, endPoint y: 296, distance: 155.4
click at [687, 296] on quentale-workspace at bounding box center [532, 249] width 1064 height 499
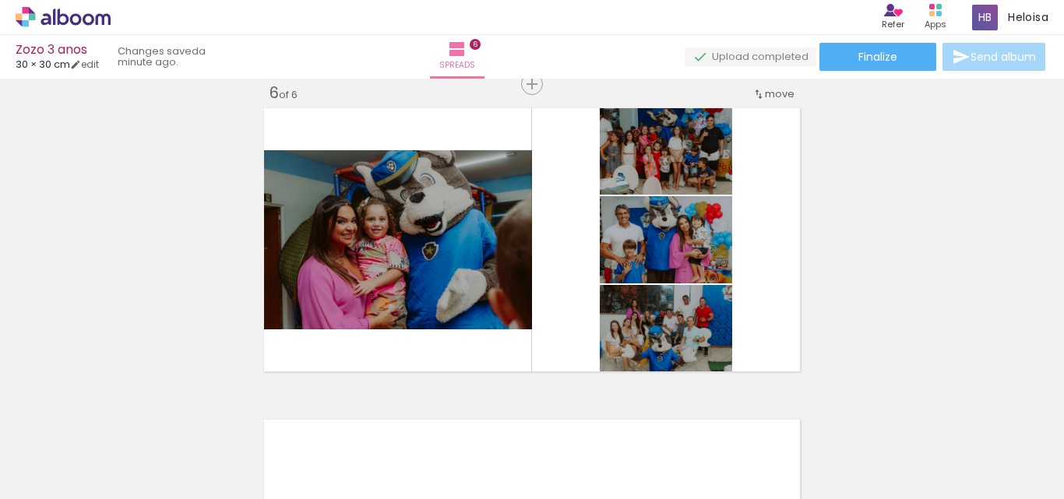
scroll to position [0, 1509]
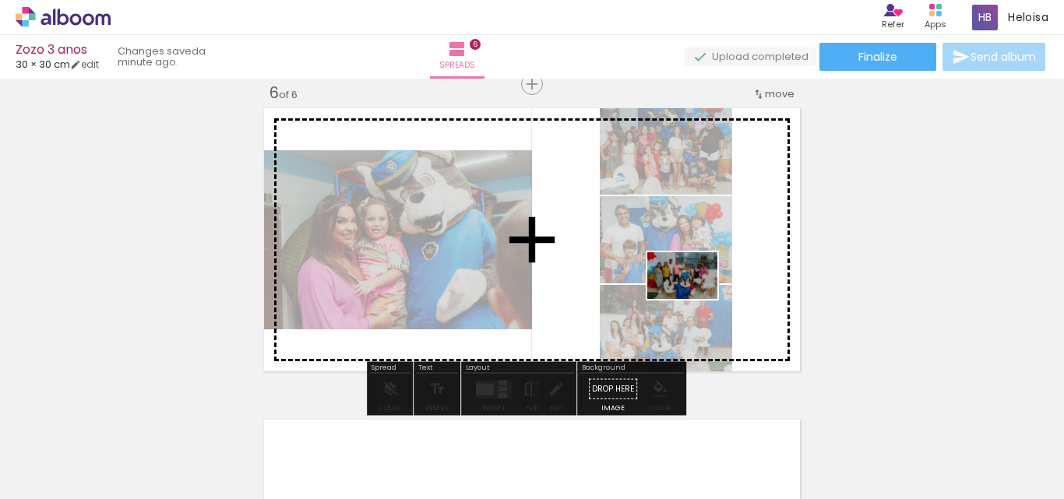
drag, startPoint x: 761, startPoint y: 443, endPoint x: 691, endPoint y: 293, distance: 165.9
click at [691, 293] on quentale-workspace at bounding box center [532, 249] width 1064 height 499
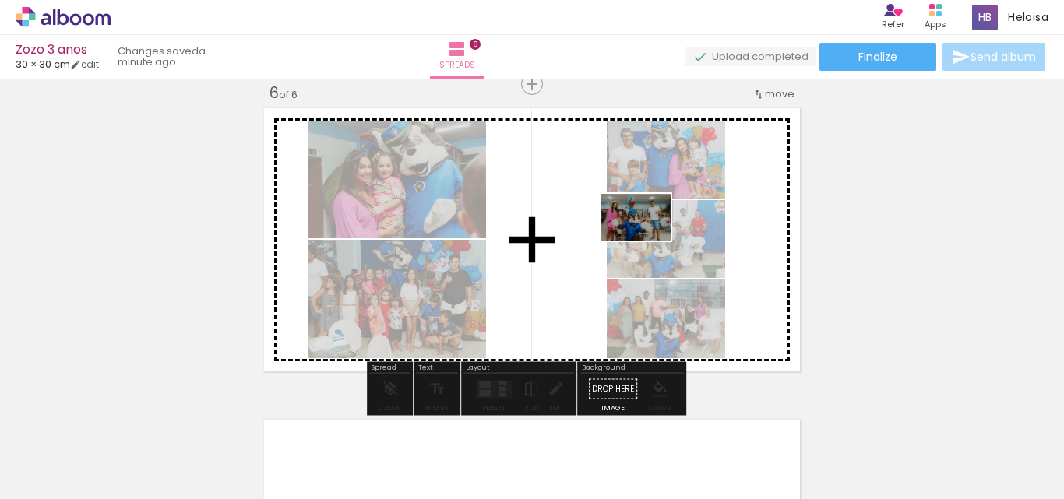
drag, startPoint x: 835, startPoint y: 451, endPoint x: 647, endPoint y: 241, distance: 282.0
click at [647, 241] on quentale-workspace at bounding box center [532, 249] width 1064 height 499
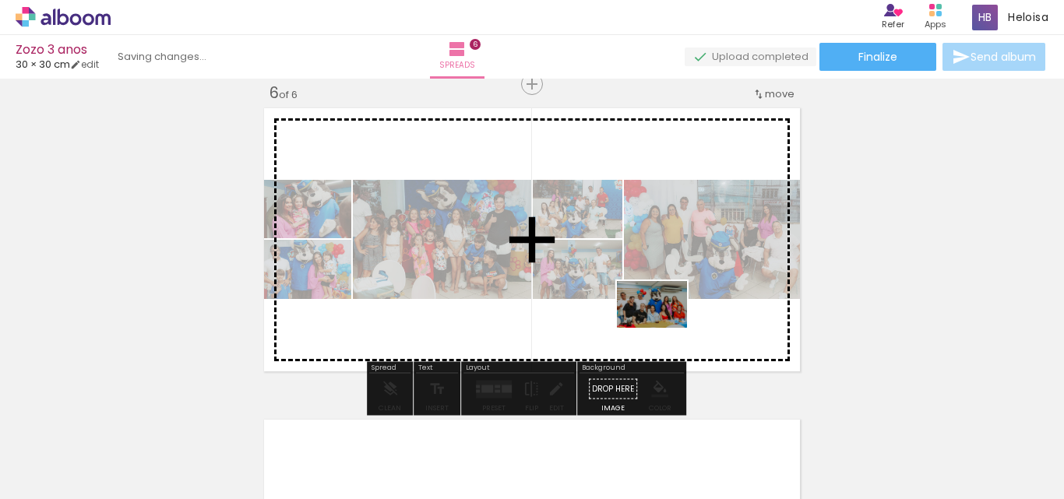
drag, startPoint x: 920, startPoint y: 456, endPoint x: 658, endPoint y: 326, distance: 292.7
click at [658, 326] on quentale-workspace at bounding box center [532, 249] width 1064 height 499
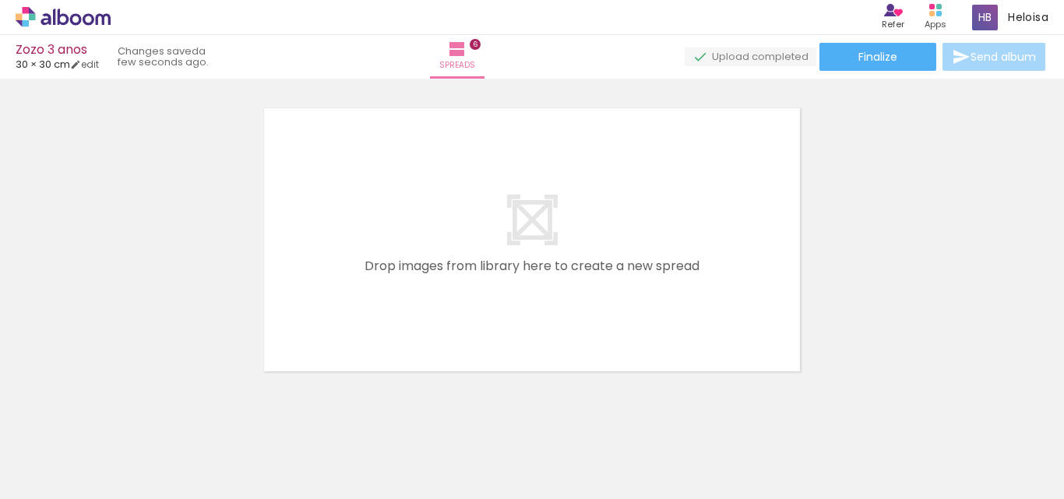
scroll to position [1895, 0]
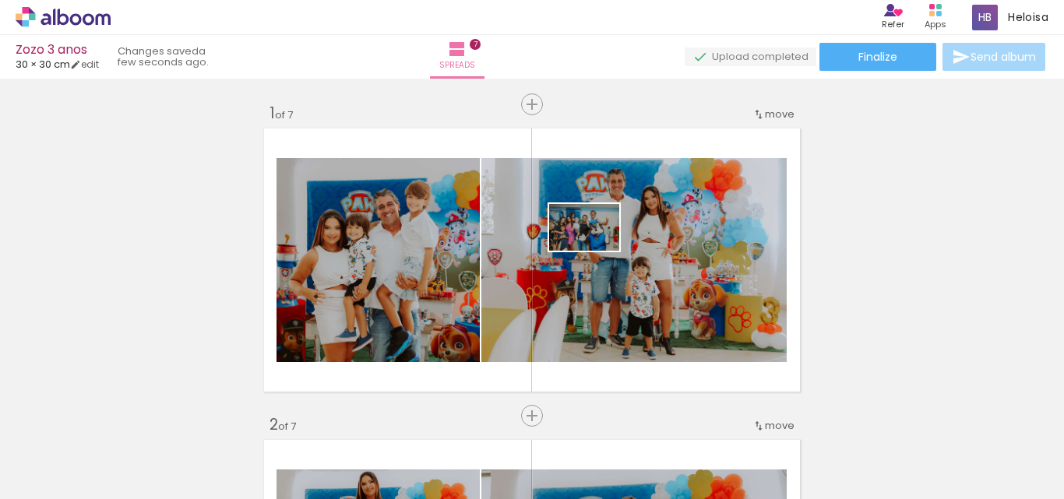
scroll to position [1890, 0]
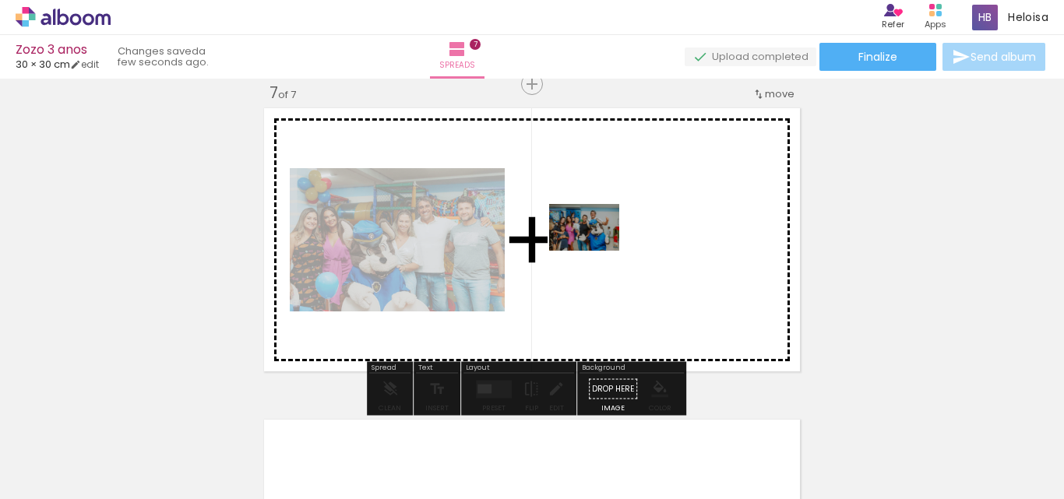
click at [596, 251] on quentale-workspace at bounding box center [532, 249] width 1064 height 499
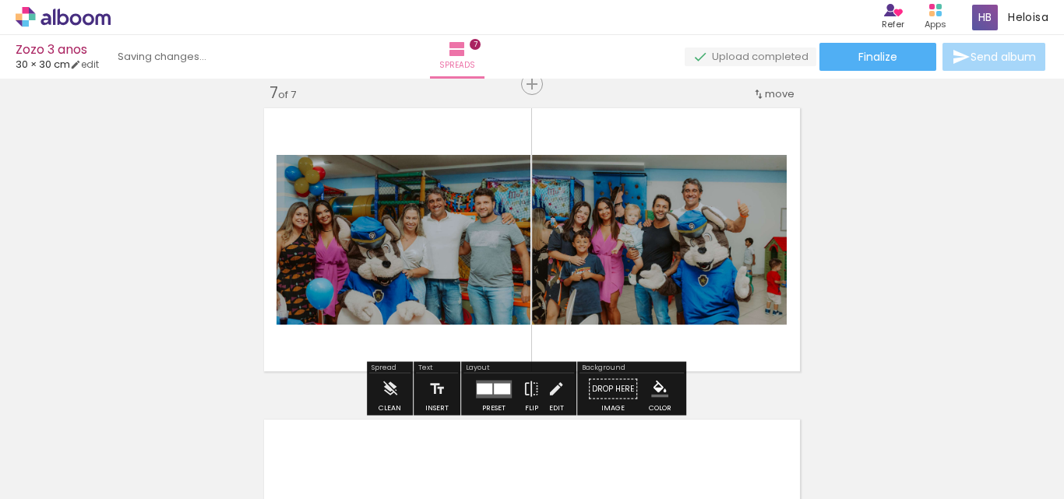
scroll to position [0, 2297]
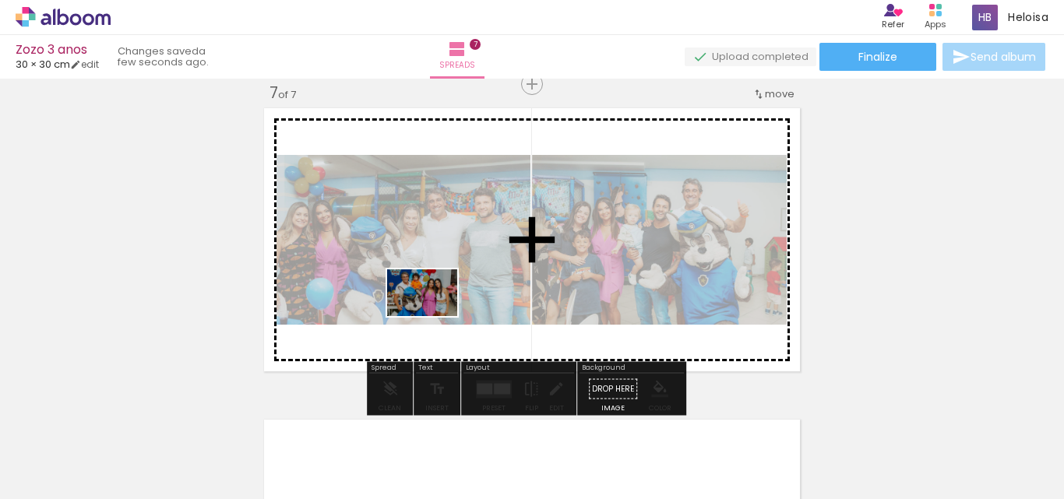
drag, startPoint x: 406, startPoint y: 455, endPoint x: 434, endPoint y: 316, distance: 141.5
click at [434, 316] on quentale-workspace at bounding box center [532, 249] width 1064 height 499
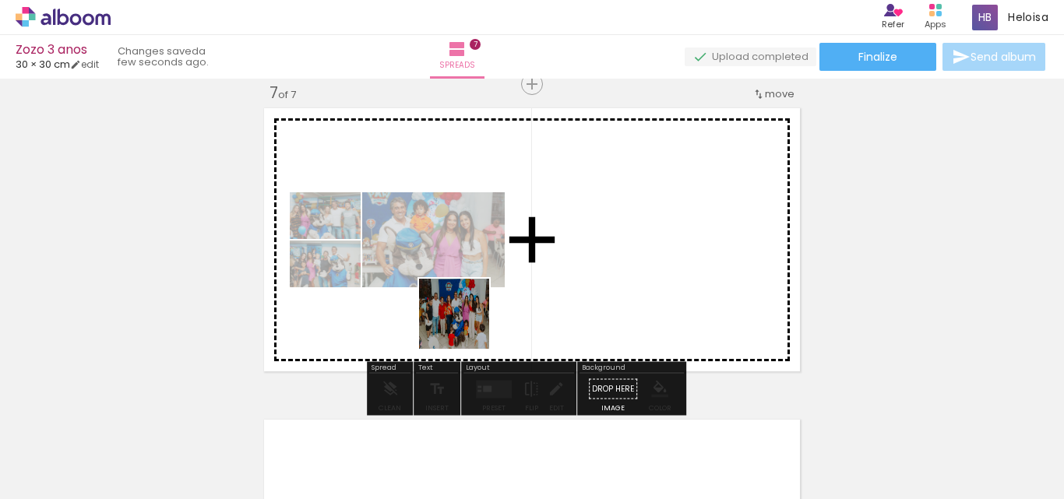
drag, startPoint x: 479, startPoint y: 460, endPoint x: 460, endPoint y: 296, distance: 164.8
click at [460, 296] on quentale-workspace at bounding box center [532, 249] width 1064 height 499
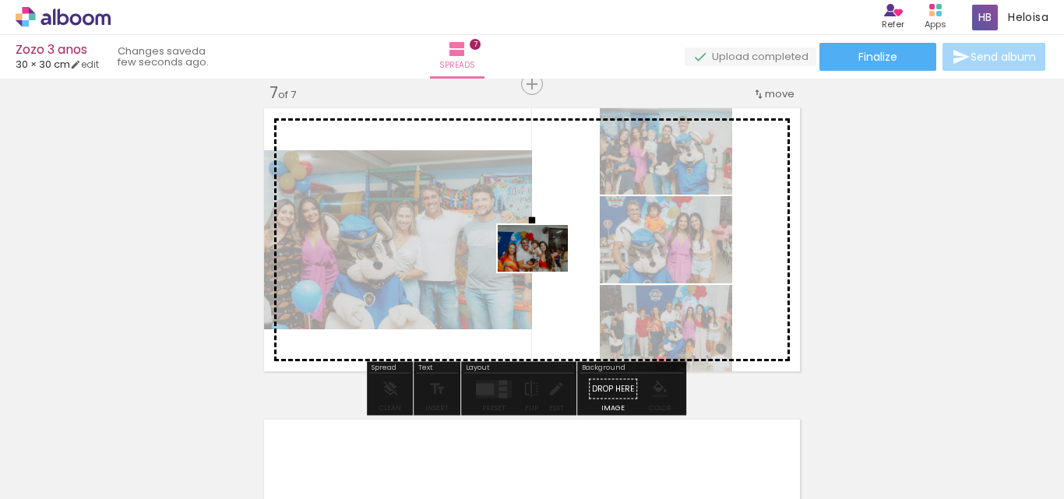
drag, startPoint x: 565, startPoint y: 455, endPoint x: 545, endPoint y: 272, distance: 184.2
click at [545, 272] on quentale-workspace at bounding box center [532, 249] width 1064 height 499
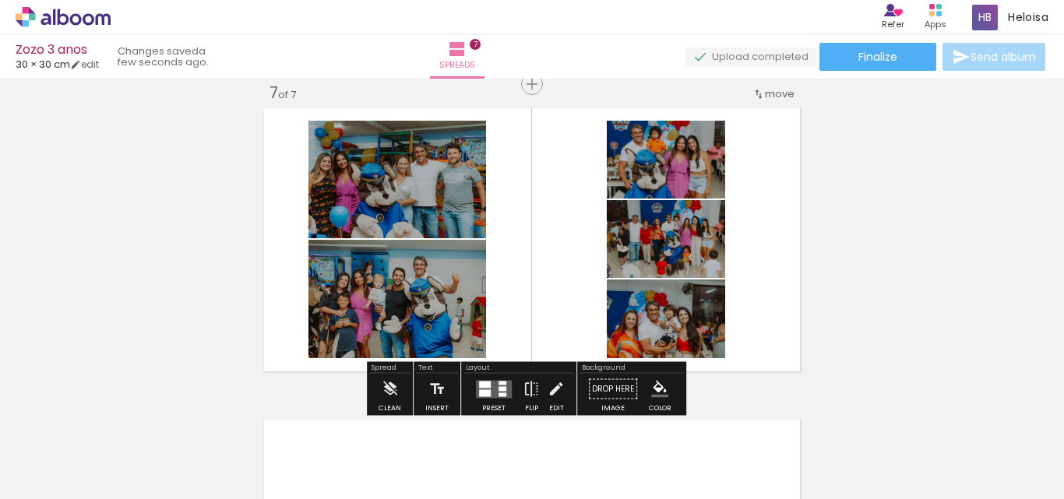
click at [502, 383] on div at bounding box center [503, 383] width 8 height 4
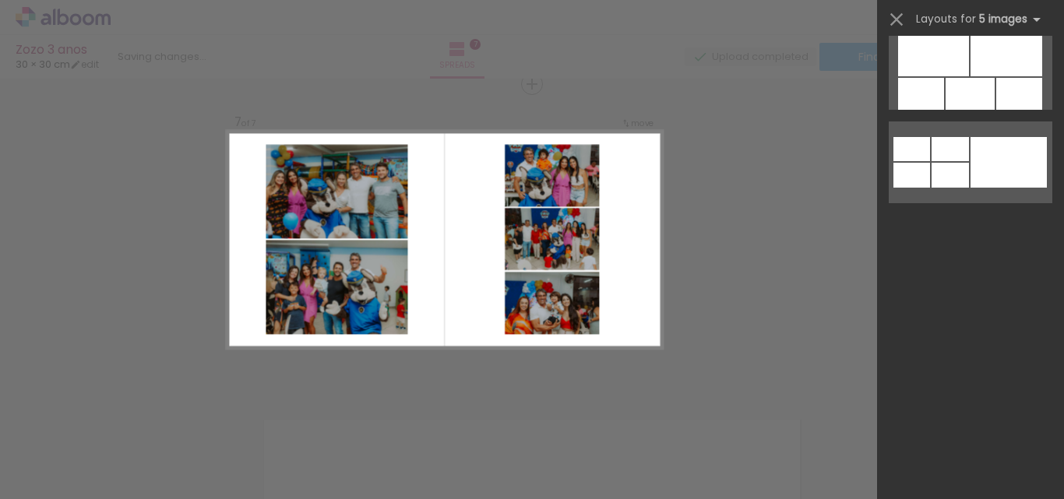
scroll to position [0, 0]
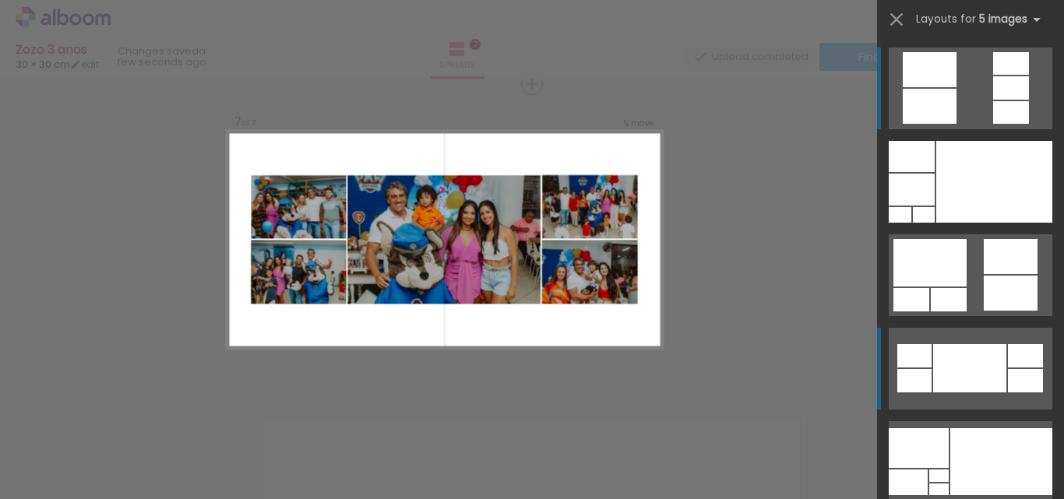
click at [989, 358] on div at bounding box center [969, 368] width 73 height 48
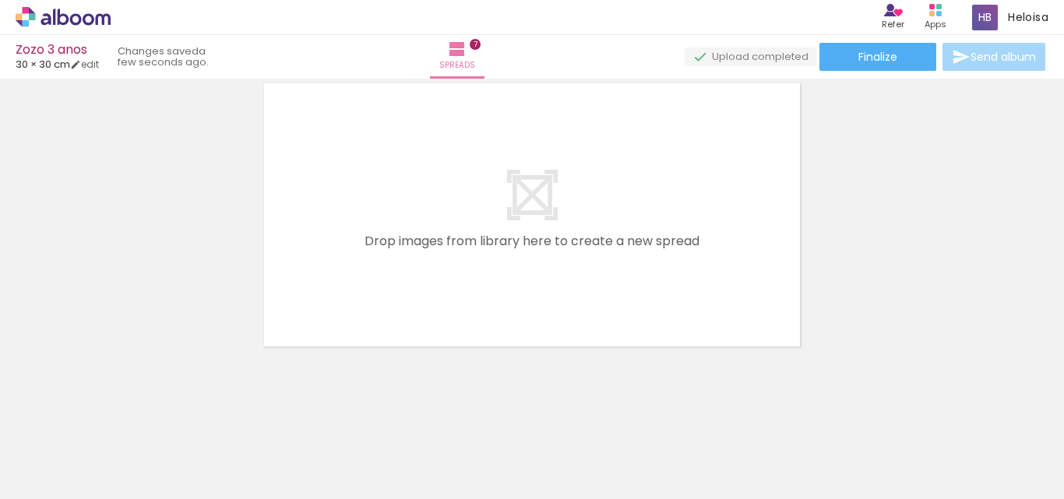
scroll to position [2211, 0]
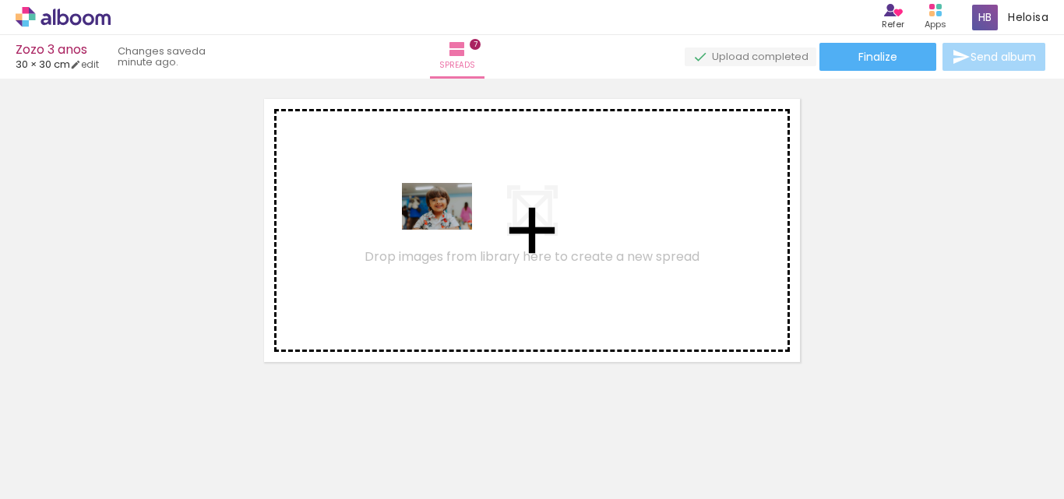
drag, startPoint x: 677, startPoint y: 454, endPoint x: 449, endPoint y: 230, distance: 320.1
click at [449, 230] on quentale-workspace at bounding box center [532, 249] width 1064 height 499
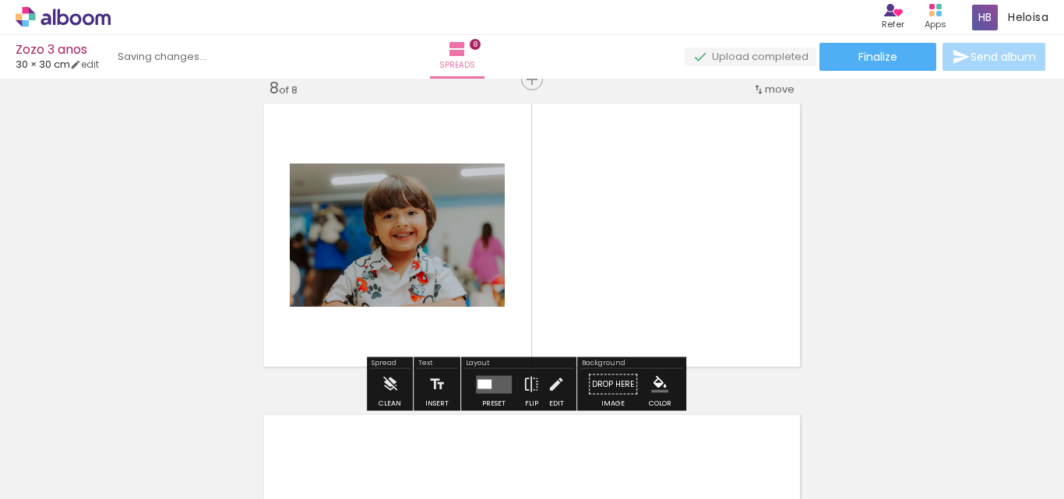
scroll to position [2202, 0]
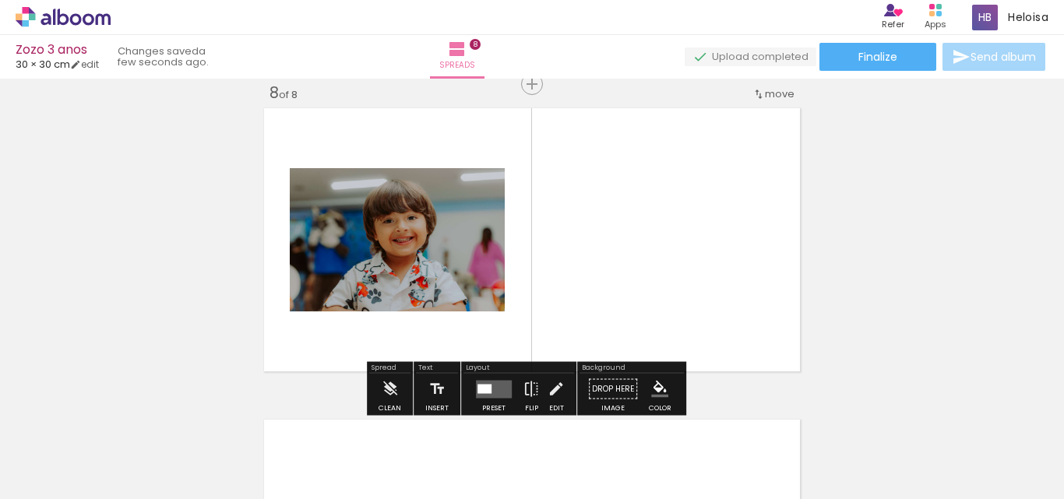
click at [65, 482] on span "Add Images" at bounding box center [48, 490] width 33 height 17
click at [0, 0] on input "file" at bounding box center [0, 0] width 0 height 0
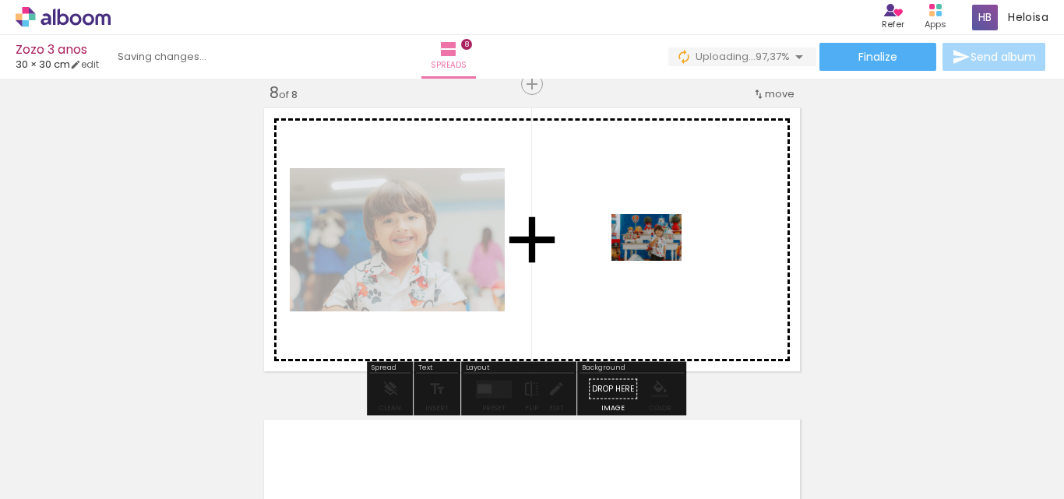
drag, startPoint x: 1028, startPoint y: 462, endPoint x: 658, endPoint y: 261, distance: 421.1
click at [658, 261] on quentale-workspace at bounding box center [532, 249] width 1064 height 499
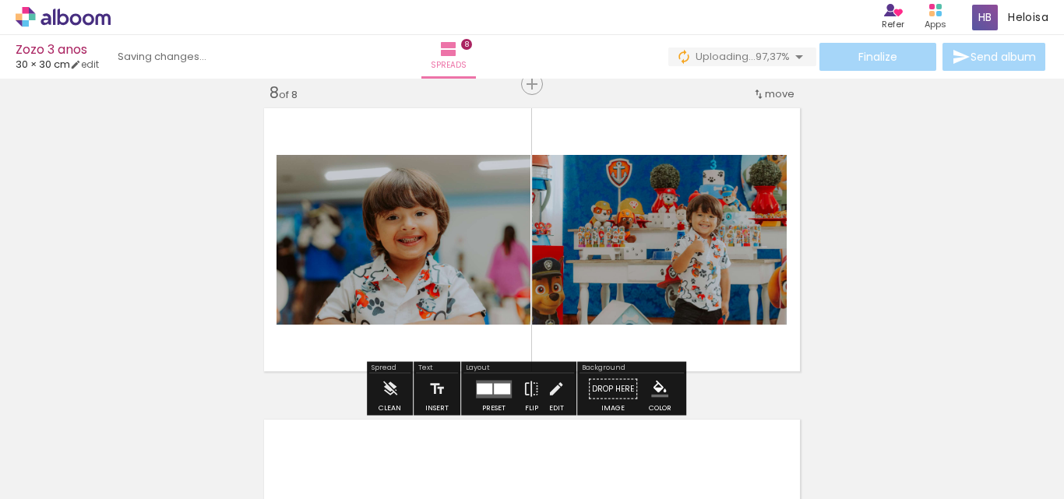
click at [480, 392] on div at bounding box center [485, 388] width 16 height 11
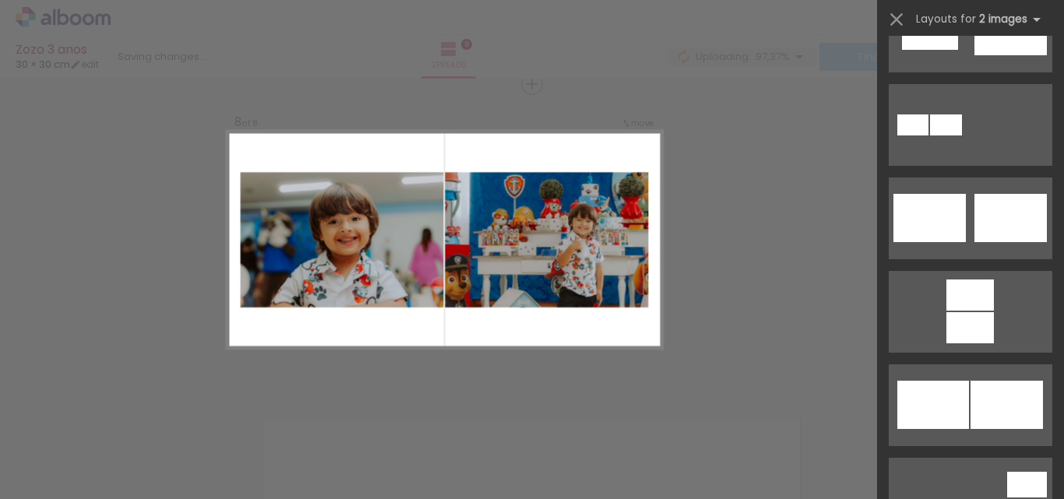
scroll to position [572, 0]
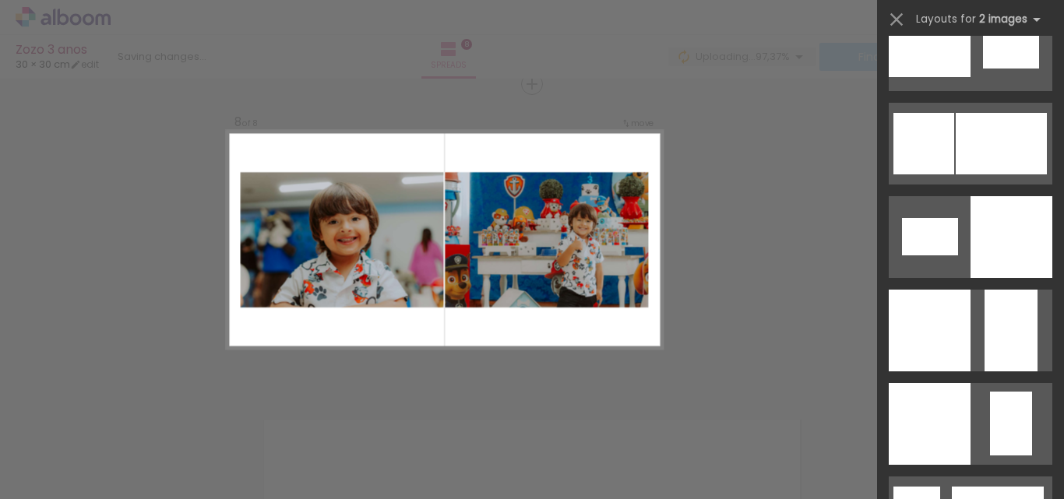
scroll to position [2017, 0]
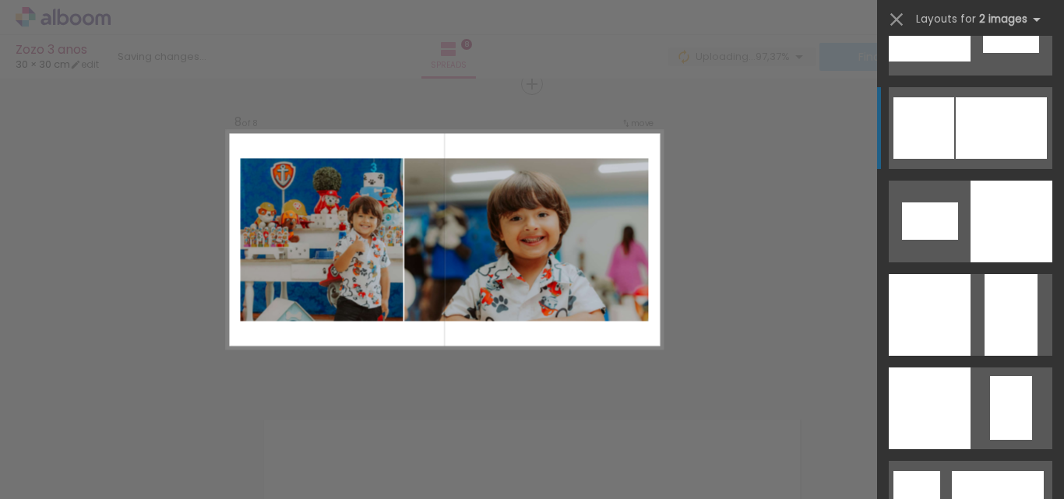
click at [1017, 471] on div at bounding box center [998, 502] width 92 height 62
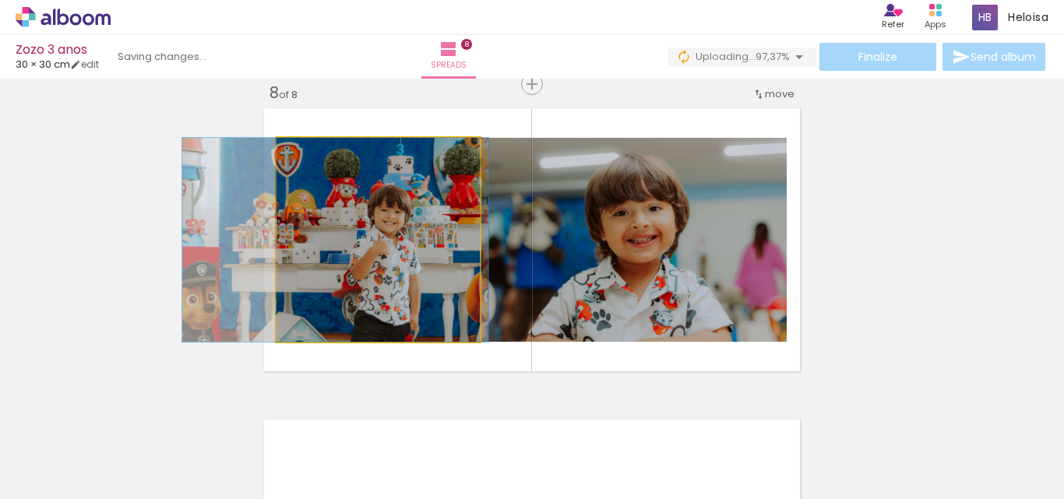
drag, startPoint x: 442, startPoint y: 251, endPoint x: 399, endPoint y: 251, distance: 42.9
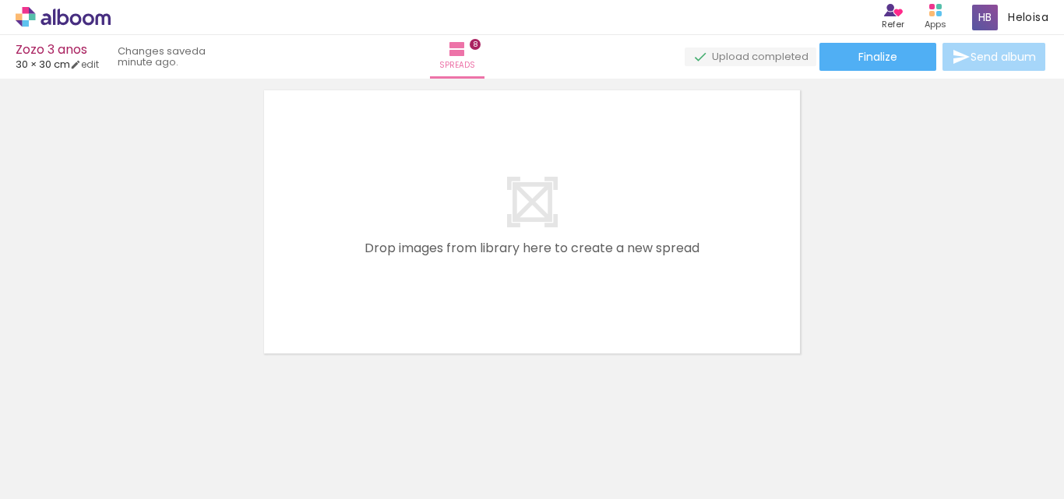
scroll to position [0, 2384]
click at [681, 467] on quentale-thumb at bounding box center [637, 447] width 87 height 90
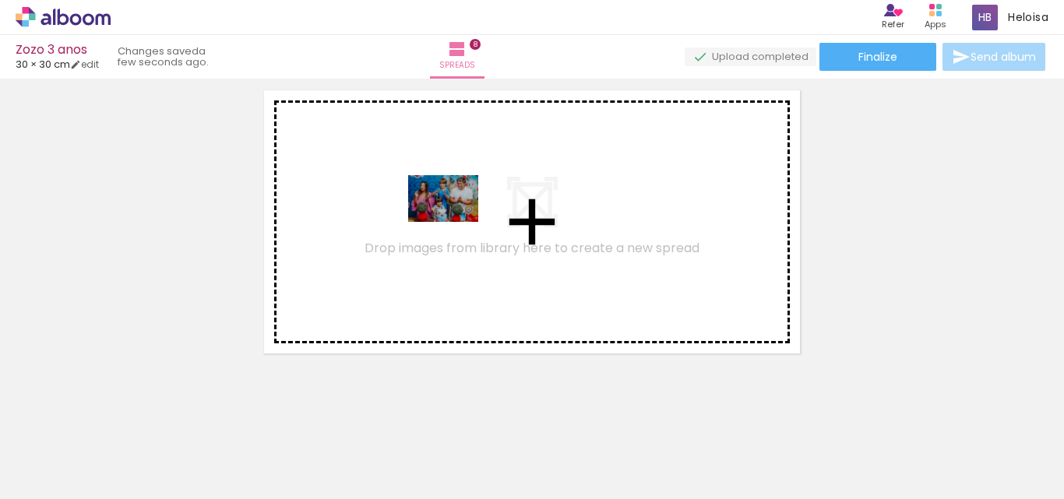
drag, startPoint x: 679, startPoint y: 458, endPoint x: 443, endPoint y: 208, distance: 344.5
click at [443, 208] on quentale-workspace at bounding box center [532, 249] width 1064 height 499
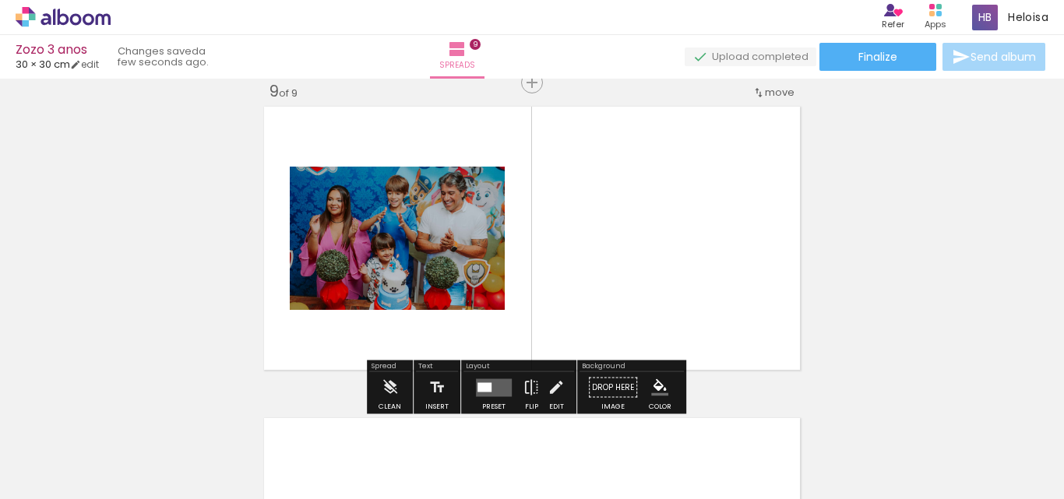
scroll to position [2513, 0]
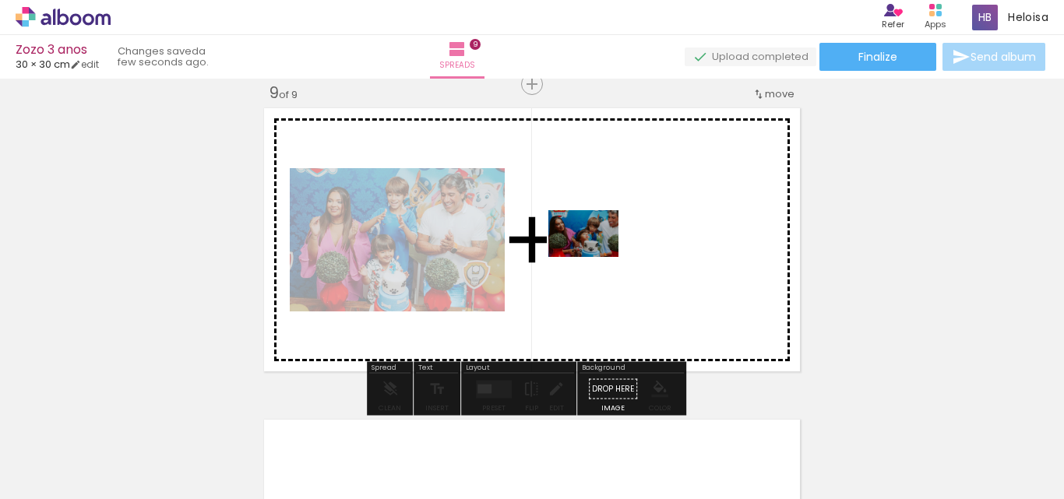
drag, startPoint x: 849, startPoint y: 453, endPoint x: 595, endPoint y: 257, distance: 321.0
click at [595, 257] on quentale-workspace at bounding box center [532, 249] width 1064 height 499
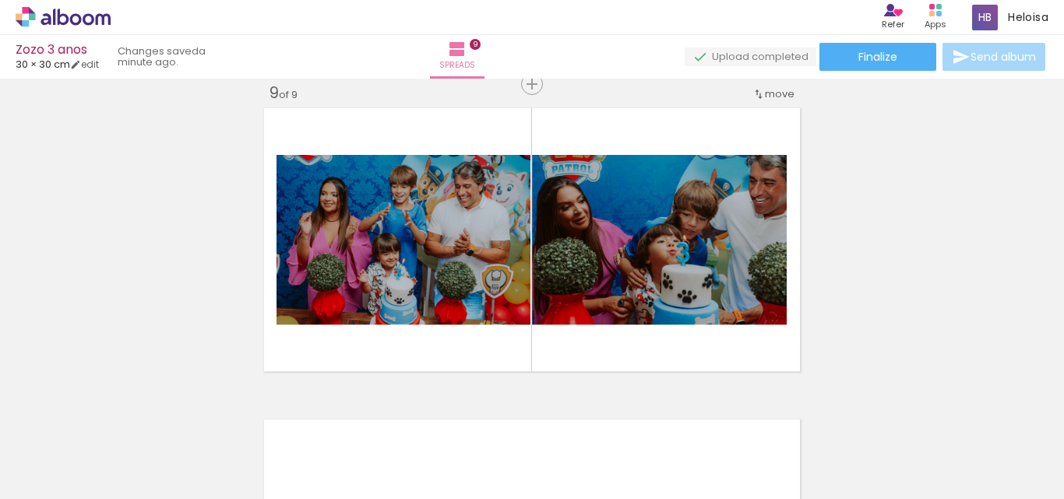
click at [48, 482] on span "Add Images" at bounding box center [48, 490] width 33 height 17
click at [0, 0] on input "file" at bounding box center [0, 0] width 0 height 0
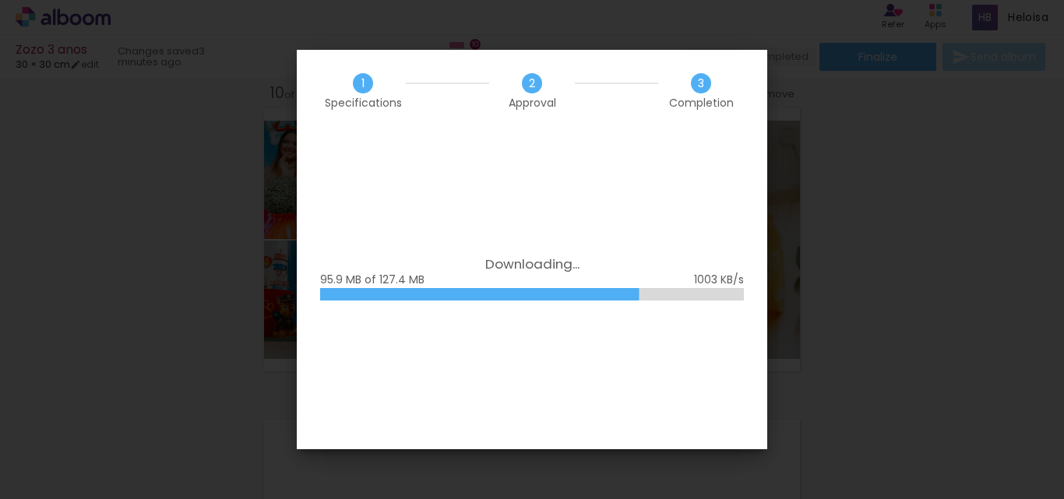
scroll to position [0, 2646]
